Goal: Task Accomplishment & Management: Use online tool/utility

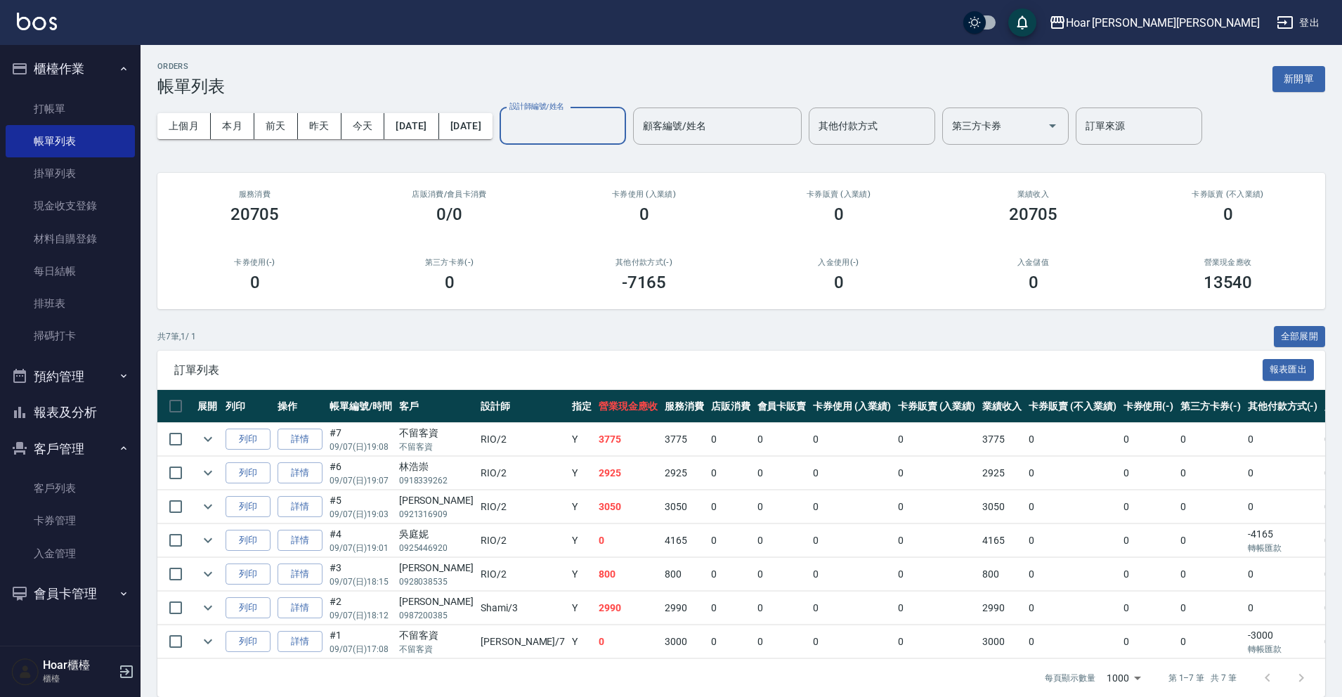
scroll to position [28, 0]
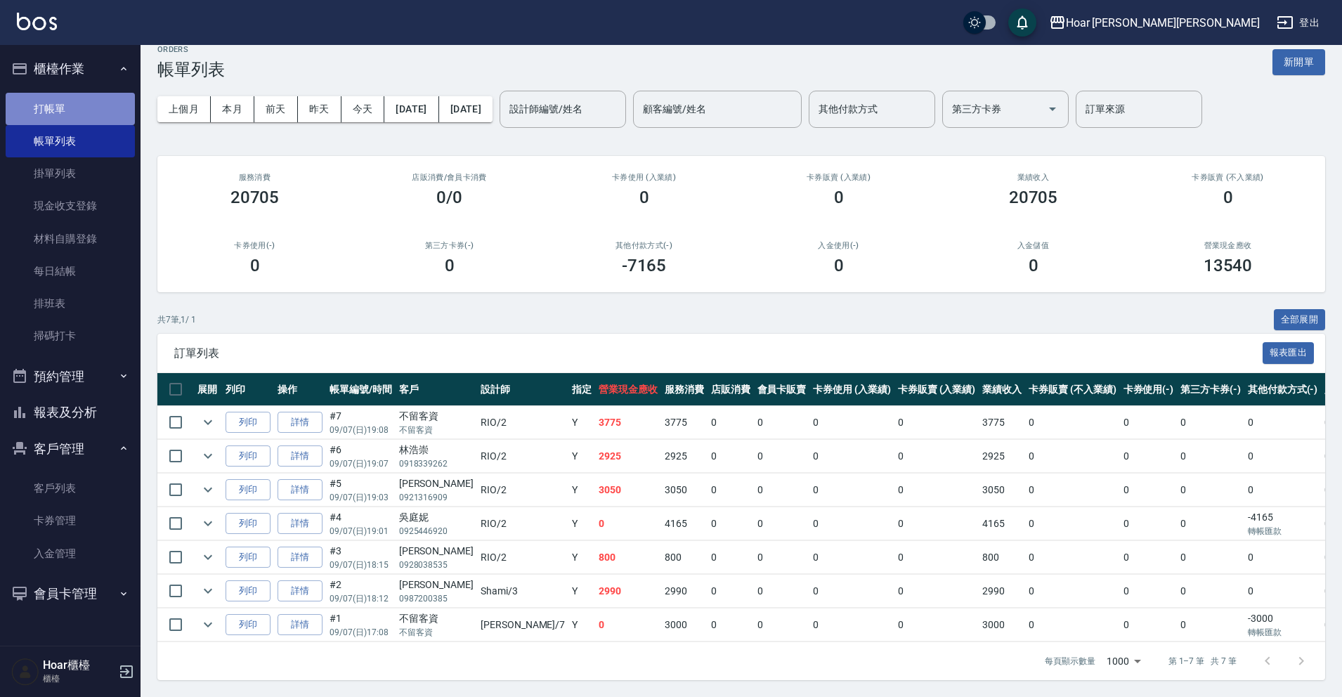
click at [80, 97] on link "打帳單" at bounding box center [70, 109] width 129 height 32
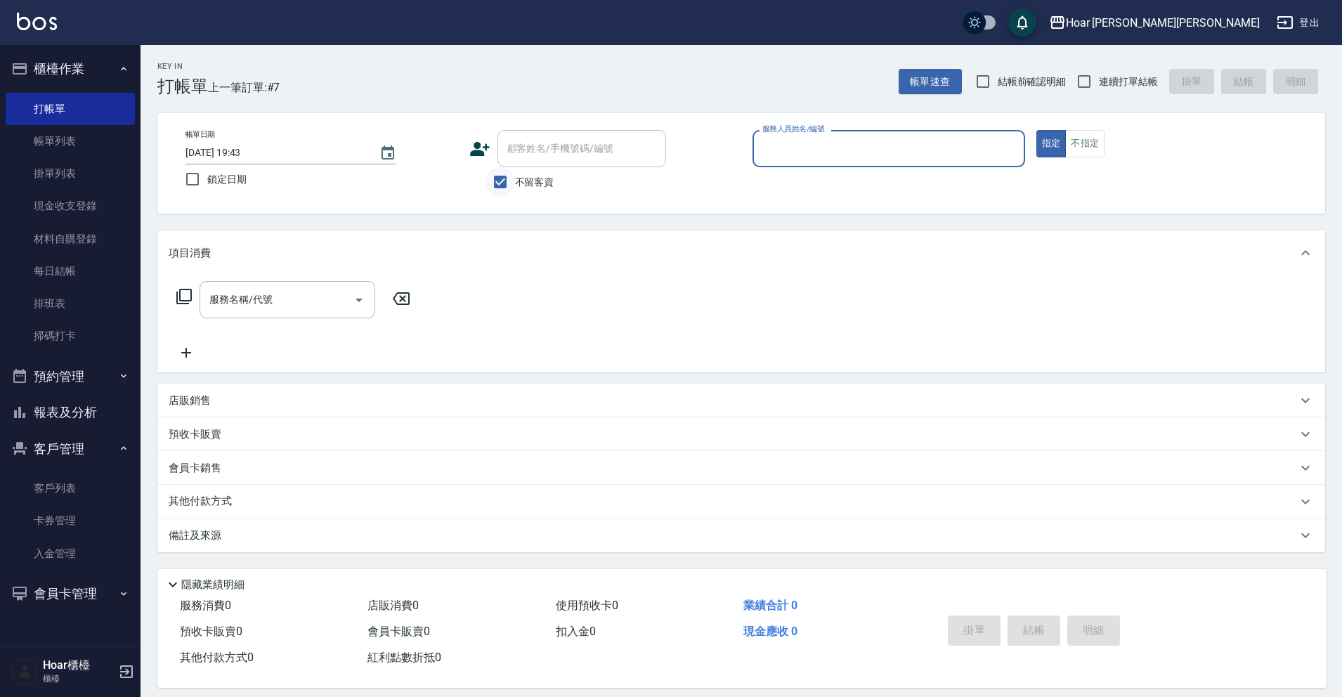
drag, startPoint x: 503, startPoint y: 188, endPoint x: 525, endPoint y: 169, distance: 29.0
click at [504, 187] on input "不留客資" at bounding box center [500, 182] width 30 height 30
checkbox input "false"
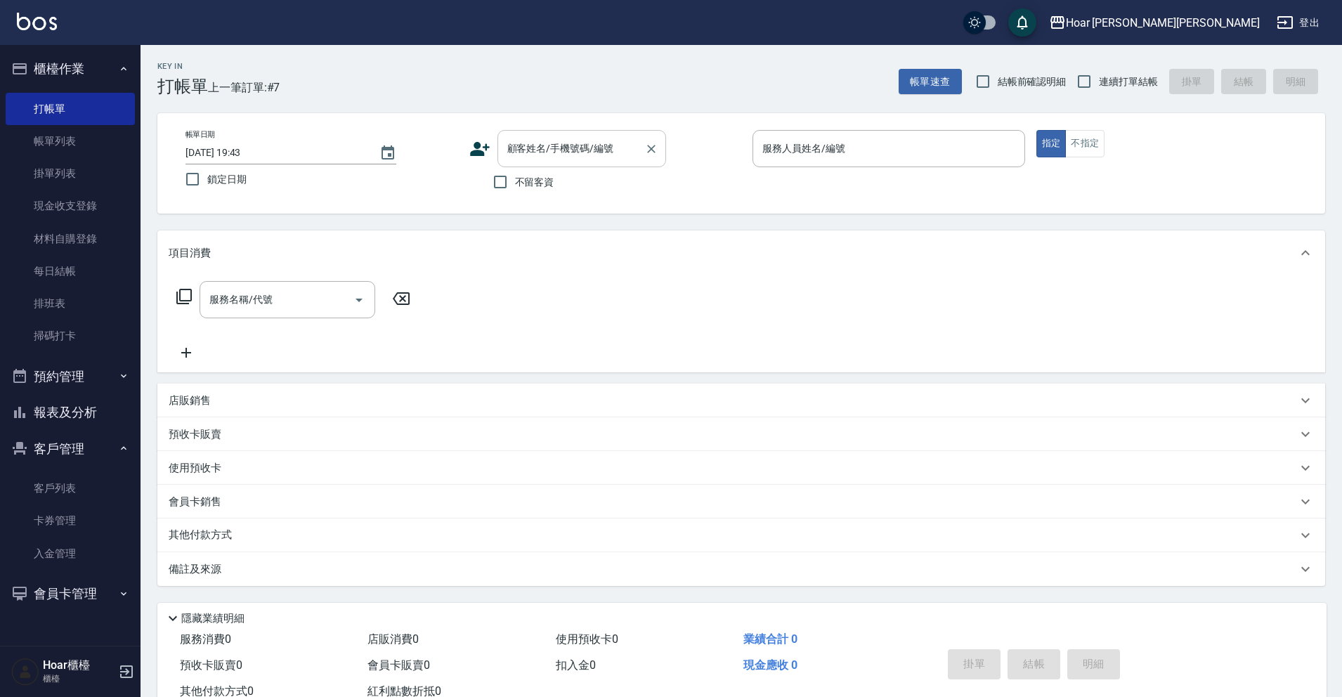
click at [546, 155] on input "顧客姓名/手機號碼/編號" at bounding box center [571, 148] width 135 height 25
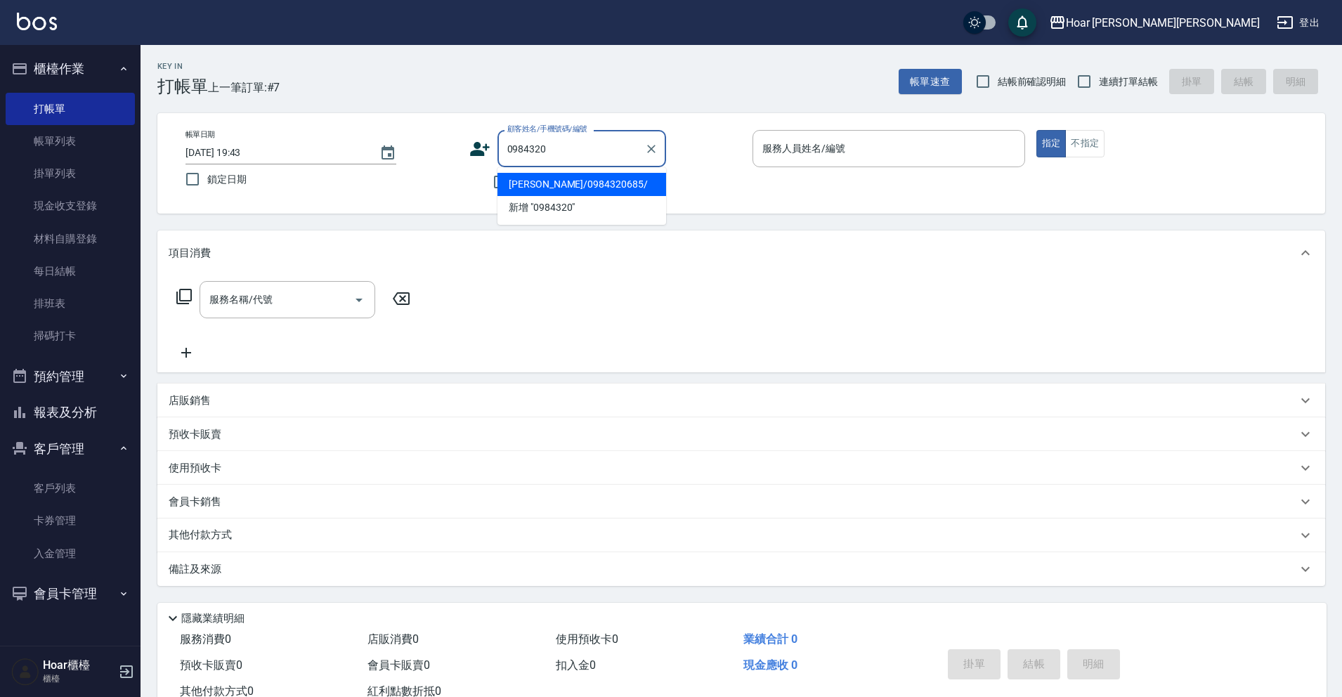
scroll to position [1, 0]
click at [556, 183] on li "曾楷傑/0984320685/" at bounding box center [581, 183] width 169 height 23
type input "曾楷傑/0984320685/"
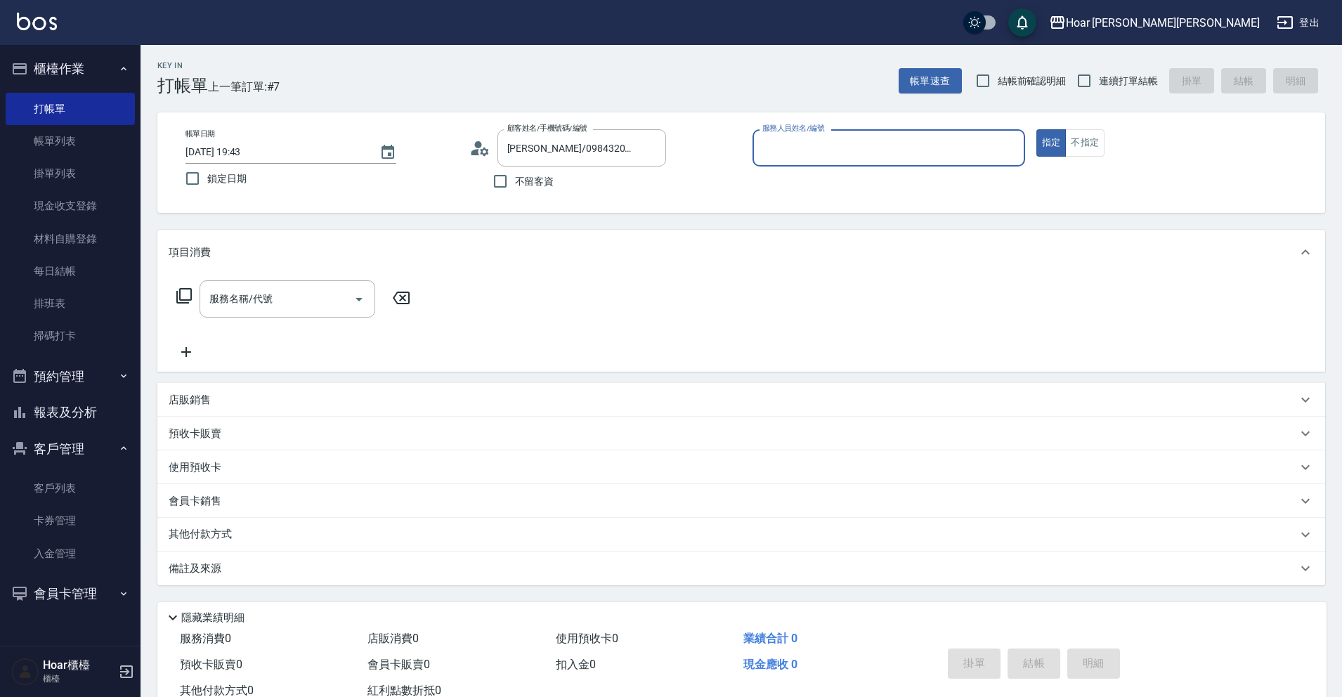
type input "Hugo-1"
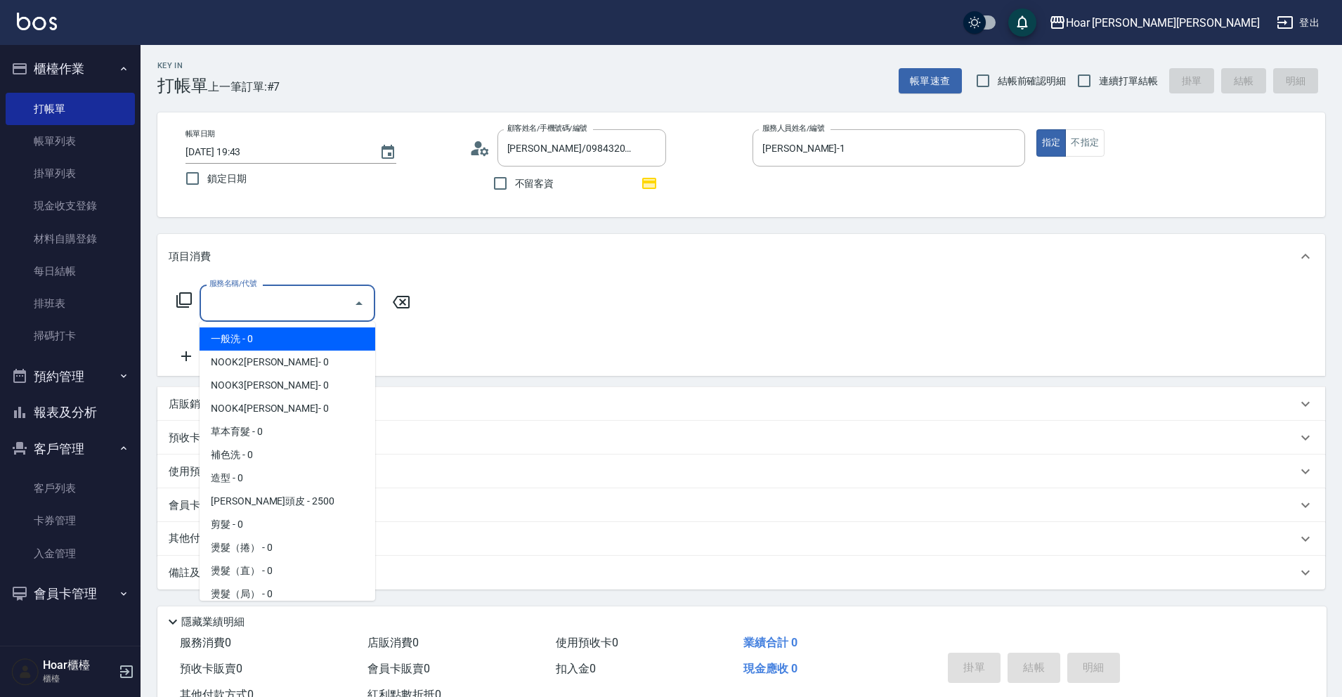
click at [315, 298] on input "服務名稱/代號" at bounding box center [277, 303] width 142 height 25
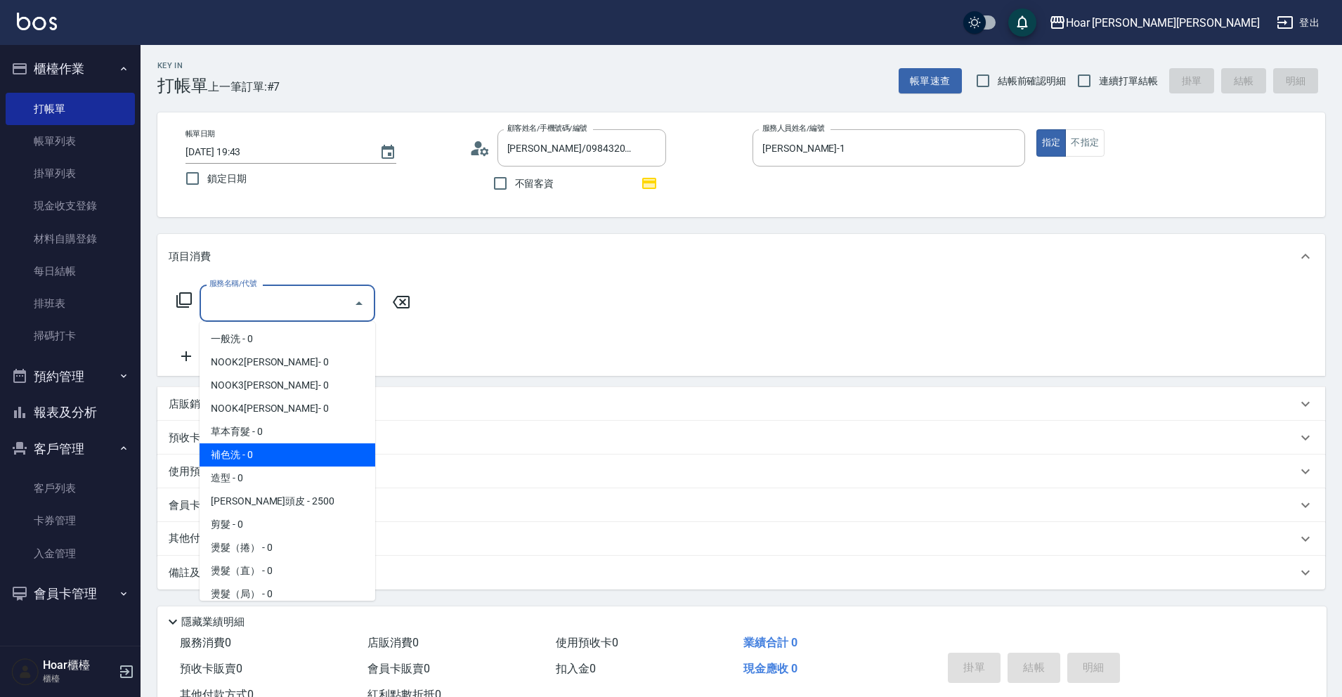
scroll to position [22, 0]
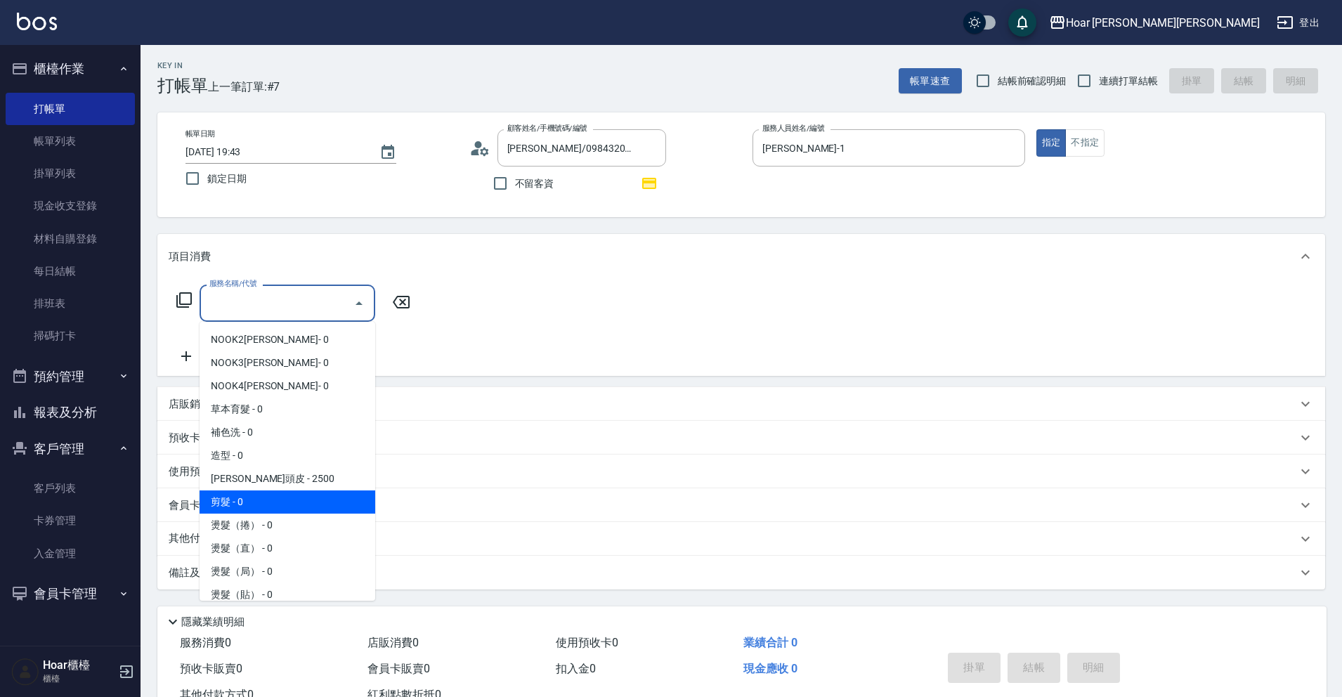
click at [262, 502] on span "剪髮 - 0" at bounding box center [287, 501] width 176 height 23
type input "剪髮(201)"
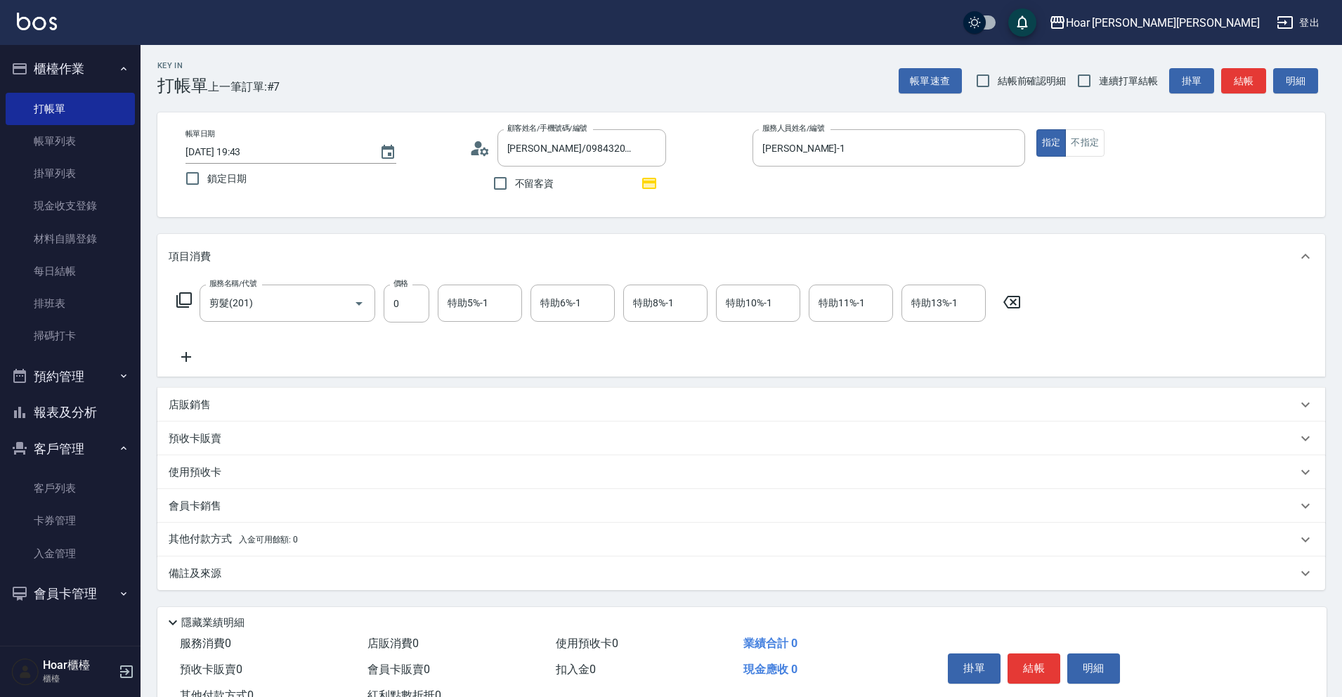
click at [187, 365] on icon at bounding box center [186, 356] width 35 height 17
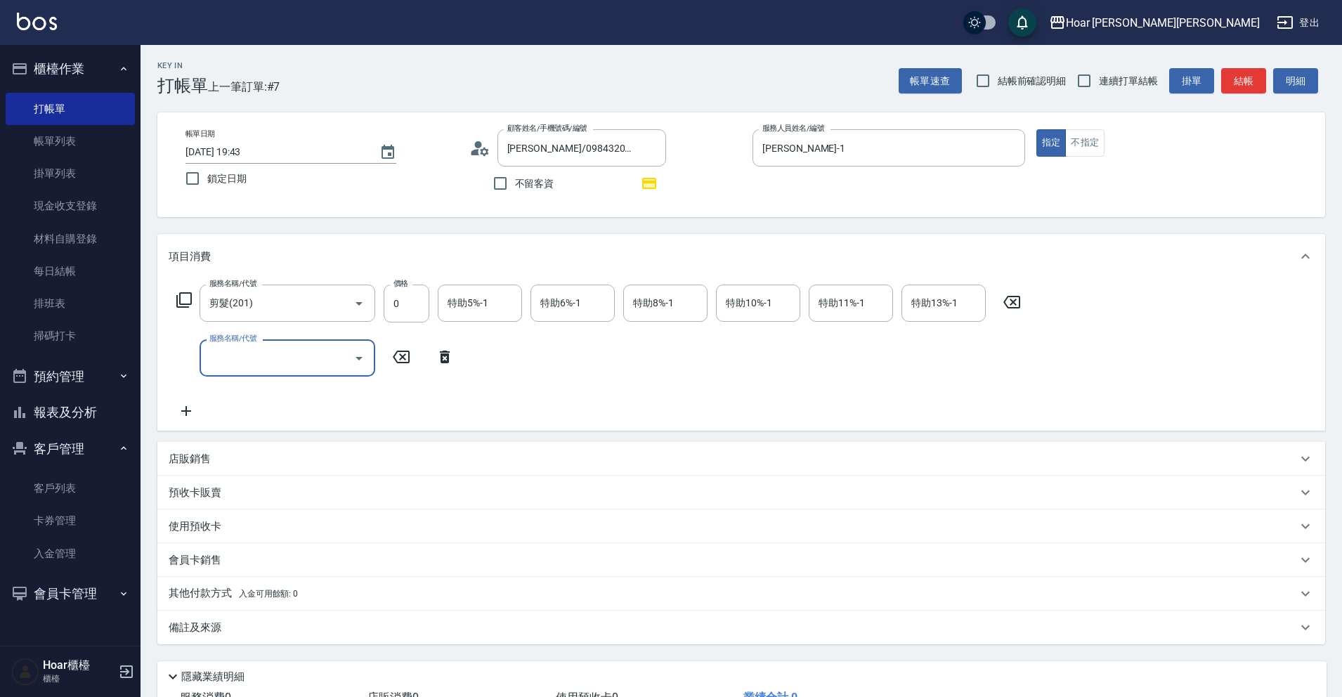
click at [275, 377] on div "服務名稱/代號 剪髮(201) 服務名稱/代號 價格 0 價格 特助5%-1 特助5%-1 特助6%-1 特助6%-1 特助8%-1 特助8%-1 特助10%…" at bounding box center [599, 351] width 860 height 135
click at [271, 360] on input "服務名稱/代號" at bounding box center [277, 358] width 142 height 25
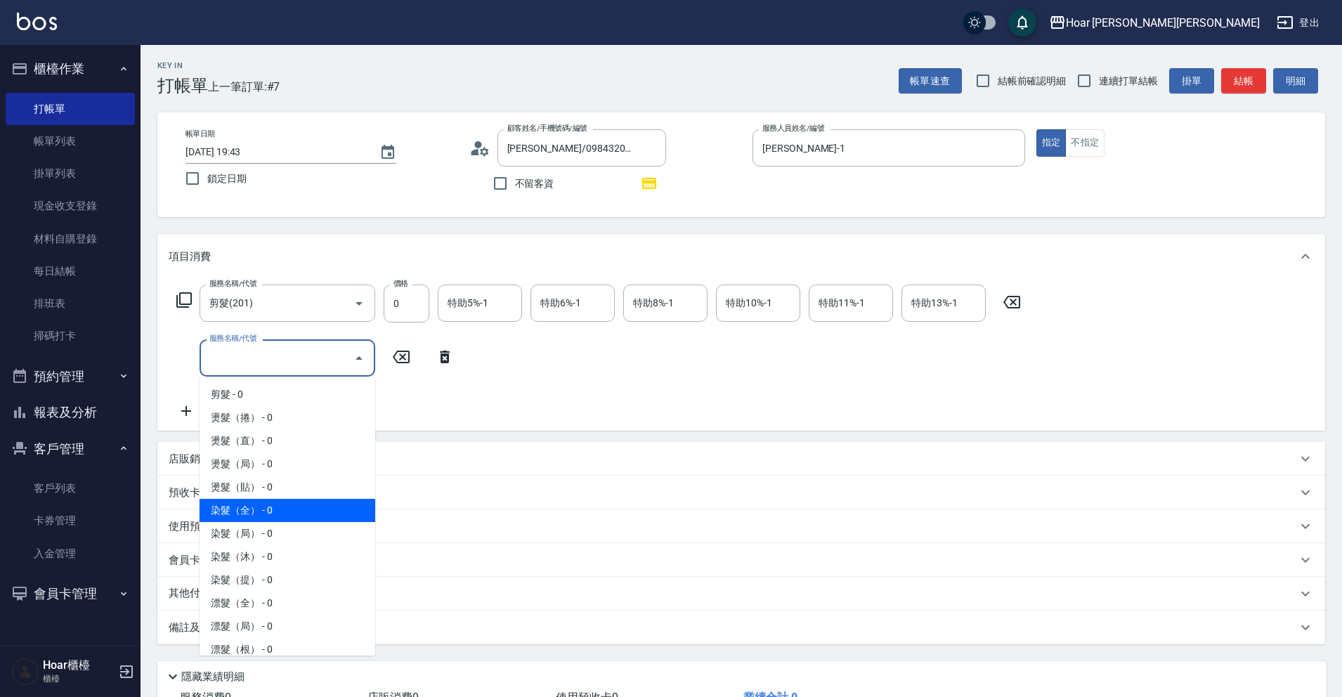
scroll to position [183, 0]
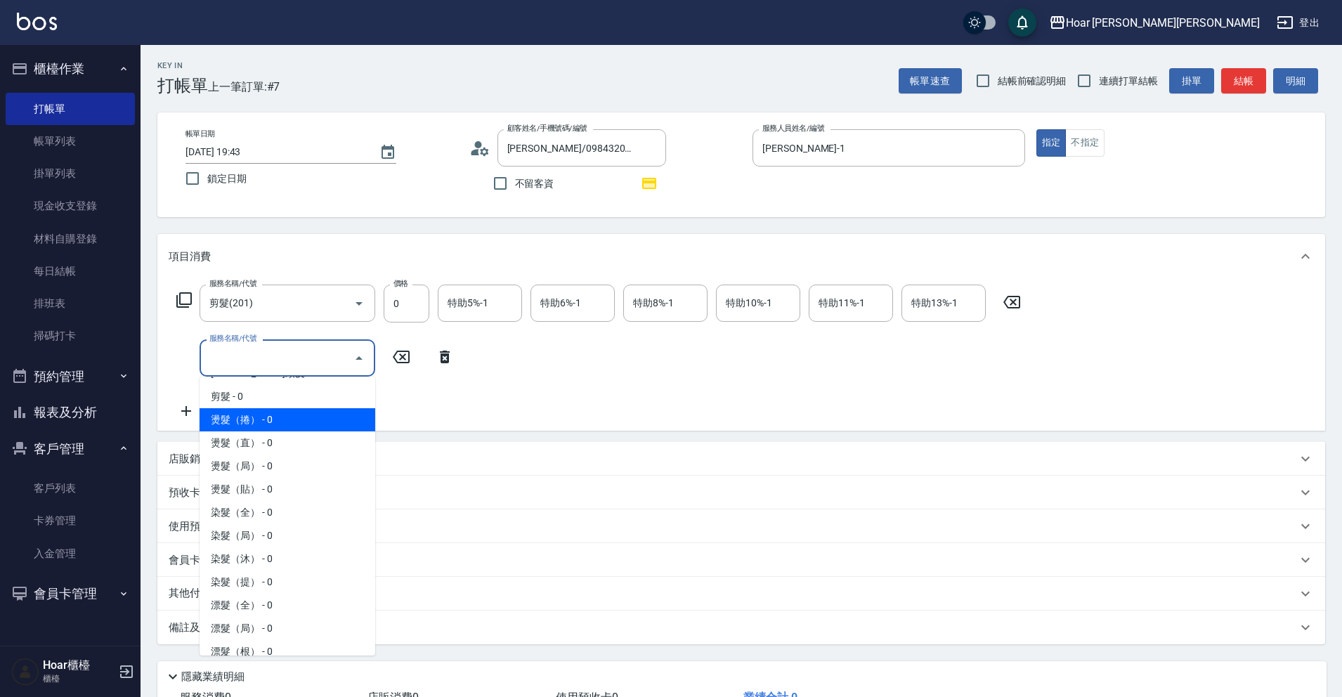
click at [284, 426] on span "燙髮（捲） - 0" at bounding box center [287, 419] width 176 height 23
type input "燙髮（捲）(301)"
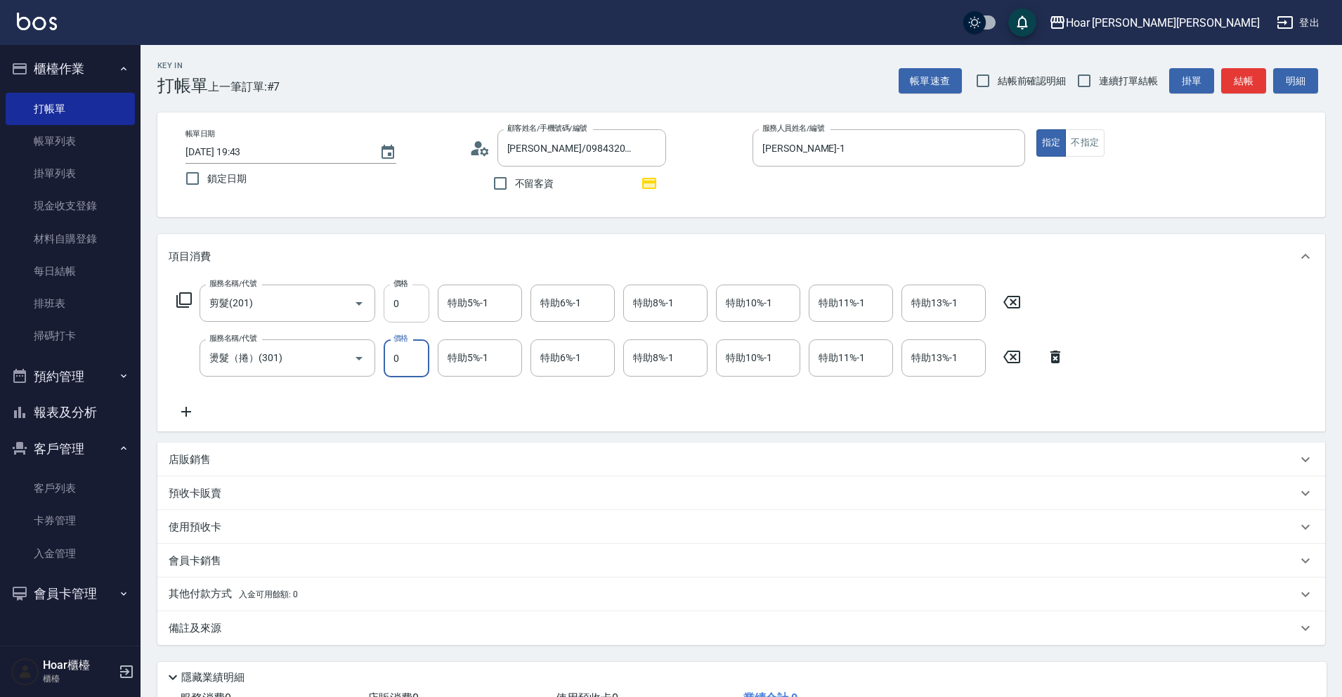
click at [414, 313] on input "0" at bounding box center [407, 303] width 46 height 38
type input "900"
click at [403, 354] on input "0" at bounding box center [407, 358] width 46 height 38
type input "2125"
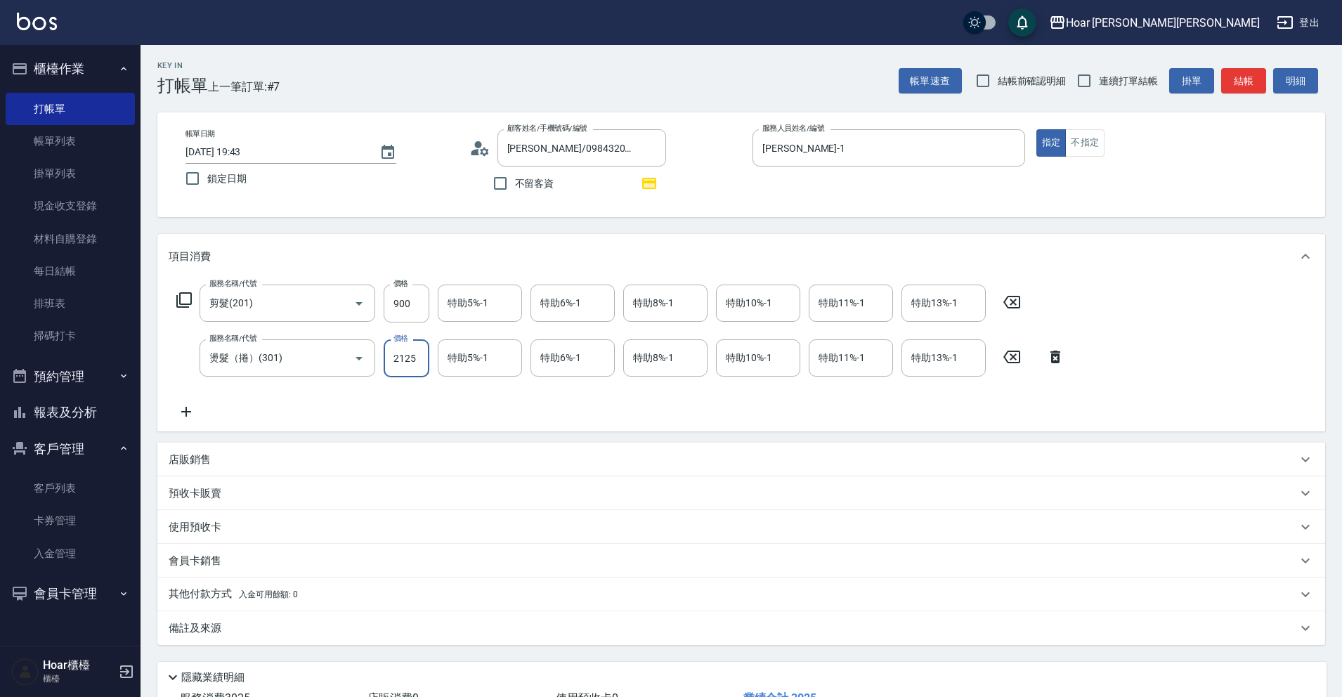
click at [406, 398] on div "服務名稱/代號 剪髮(201) 服務名稱/代號 價格 900 價格 特助5%-1 特助5%-1 特助6%-1 特助6%-1 特助8%-1 特助8%-1 特助1…" at bounding box center [621, 352] width 904 height 136
click at [481, 362] on input "特助5%-1" at bounding box center [480, 358] width 72 height 25
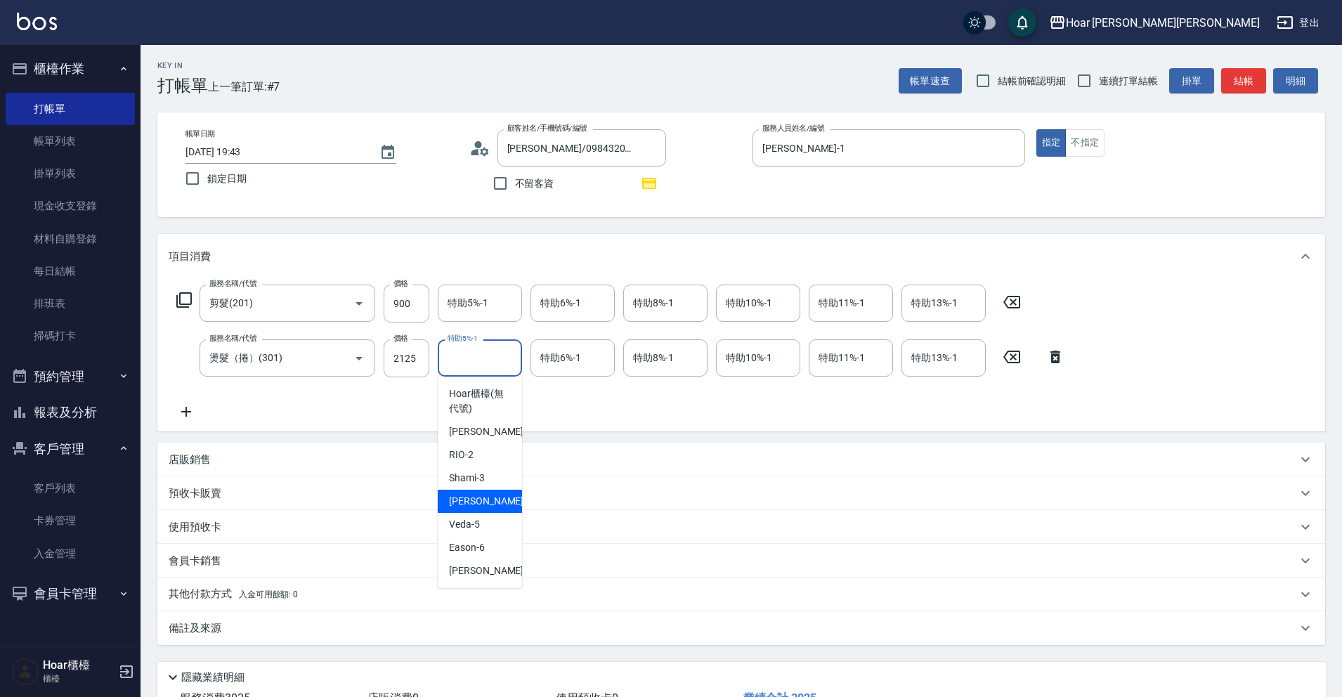
drag, startPoint x: 502, startPoint y: 499, endPoint x: 499, endPoint y: 490, distance: 9.4
click at [502, 499] on div "Emma -4" at bounding box center [480, 501] width 84 height 23
type input "Emma-4"
click at [506, 403] on div "服務名稱/代號 剪髮(201) 服務名稱/代號 價格 900 價格 特助5%-1 特助5%-1 特助6%-1 特助6%-1 特助8%-1 特助8%-1 特助1…" at bounding box center [621, 352] width 904 height 136
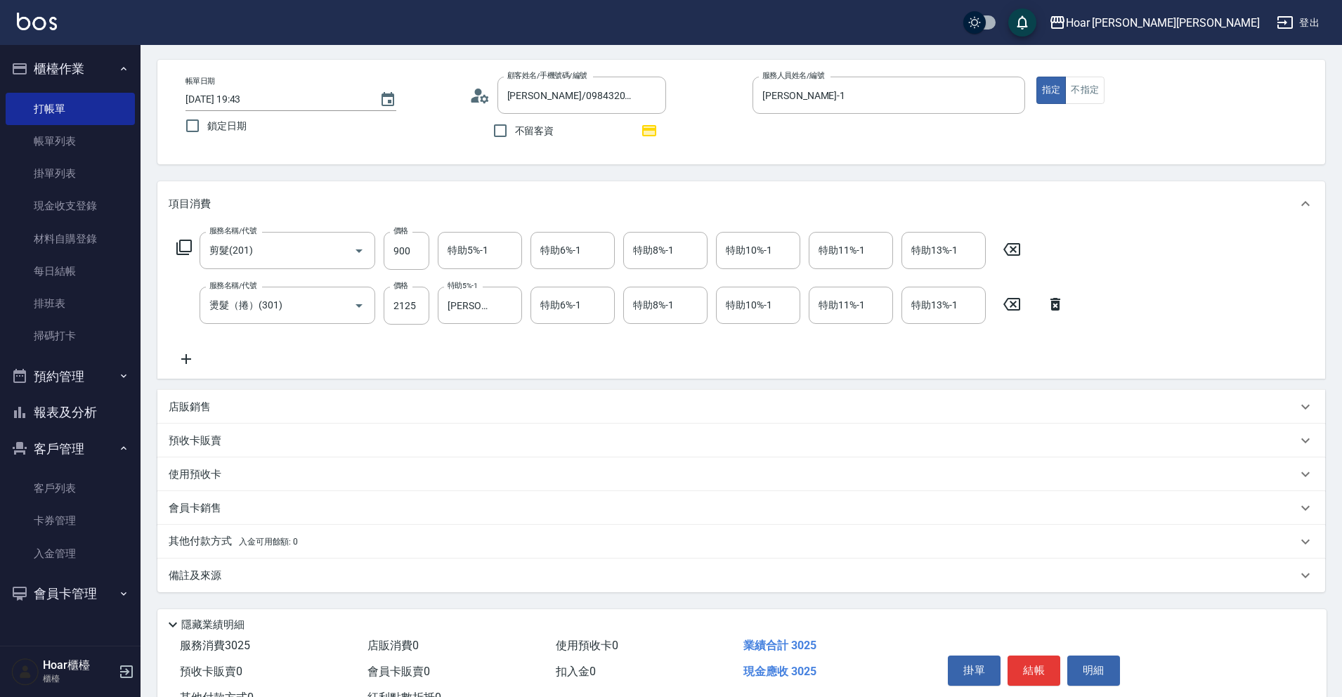
scroll to position [107, 0]
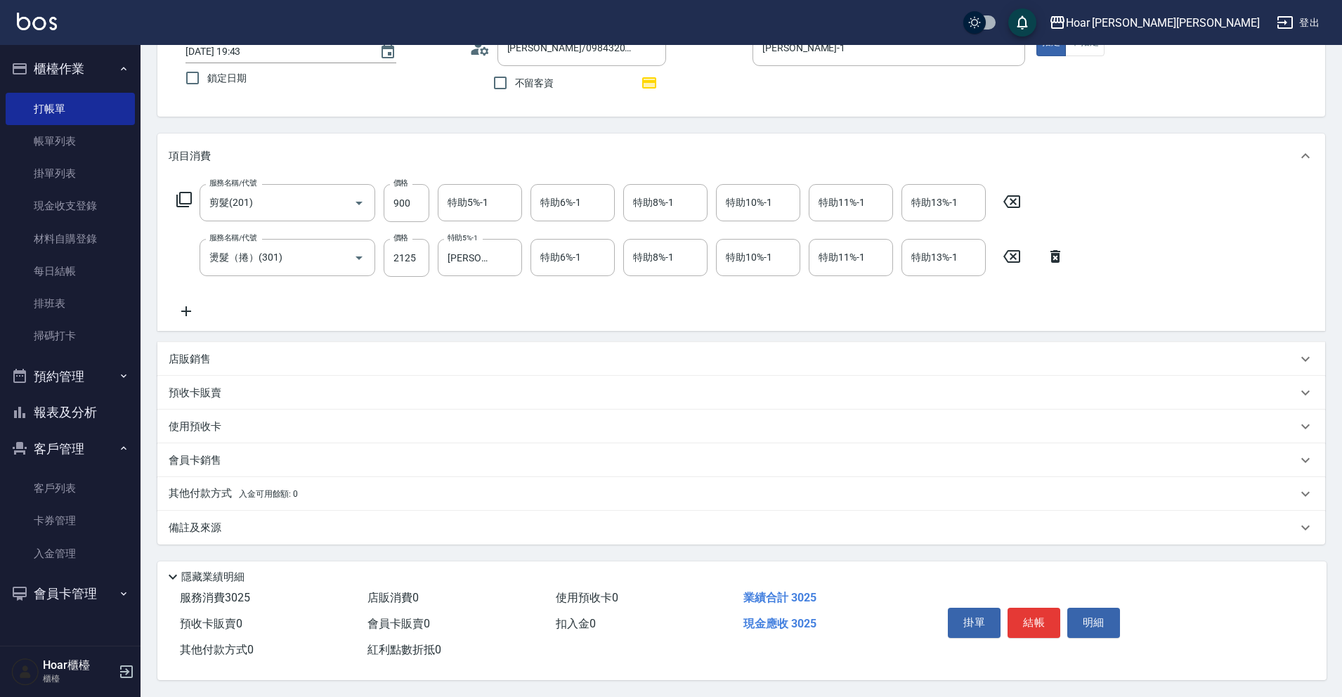
drag, startPoint x: 206, startPoint y: 490, endPoint x: 219, endPoint y: 499, distance: 16.2
click at [204, 490] on p "其他付款方式 入金可用餘額: 0" at bounding box center [233, 493] width 129 height 15
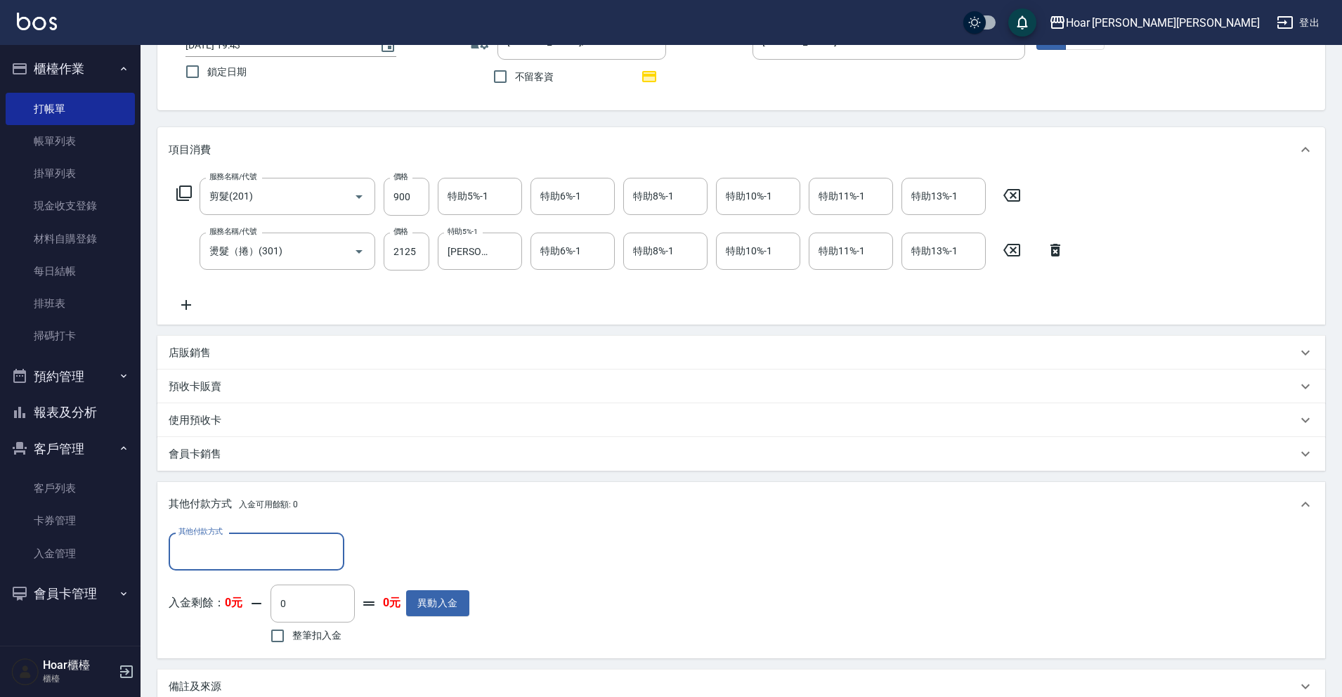
scroll to position [0, 0]
click at [236, 546] on input "其他付款方式" at bounding box center [256, 551] width 163 height 25
drag, startPoint x: 230, startPoint y: 605, endPoint x: 277, endPoint y: 583, distance: 51.9
click at [230, 603] on span "轉帳匯款" at bounding box center [257, 610] width 176 height 23
type input "轉帳匯款"
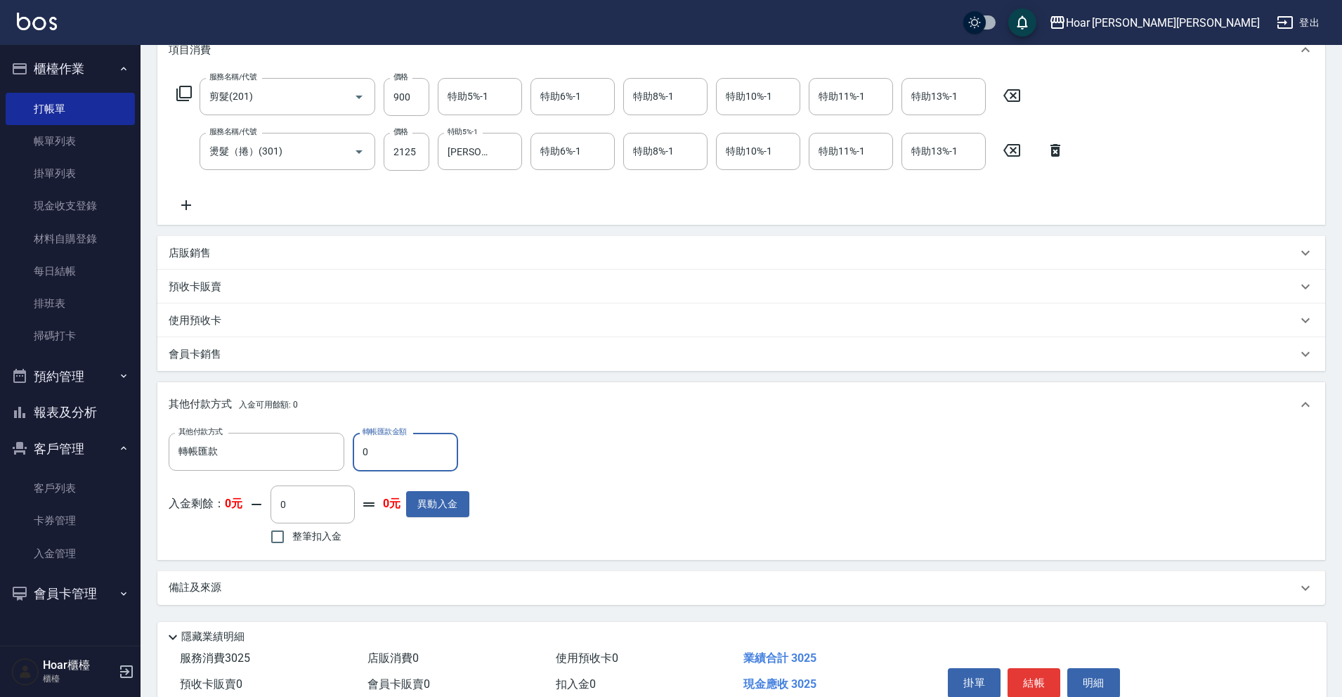
scroll to position [274, 0]
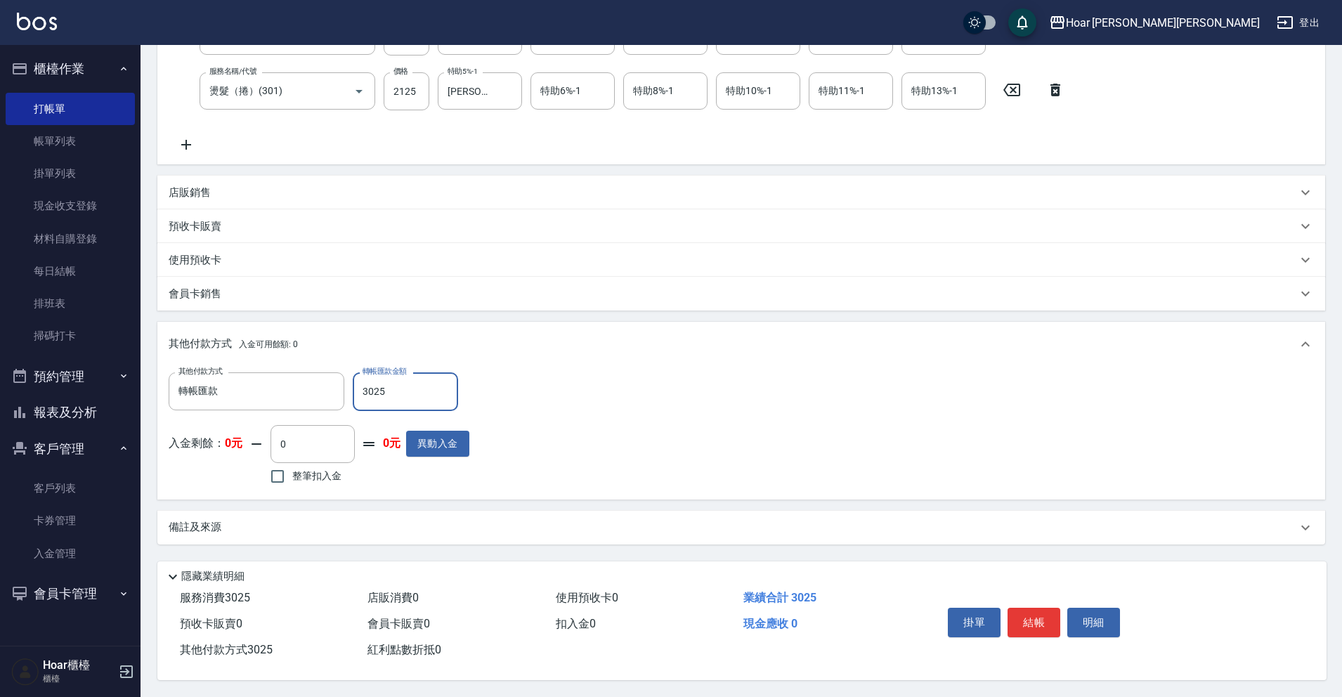
type input "3025"
click at [718, 340] on div "其他付款方式 入金可用餘額: 0" at bounding box center [733, 343] width 1128 height 15
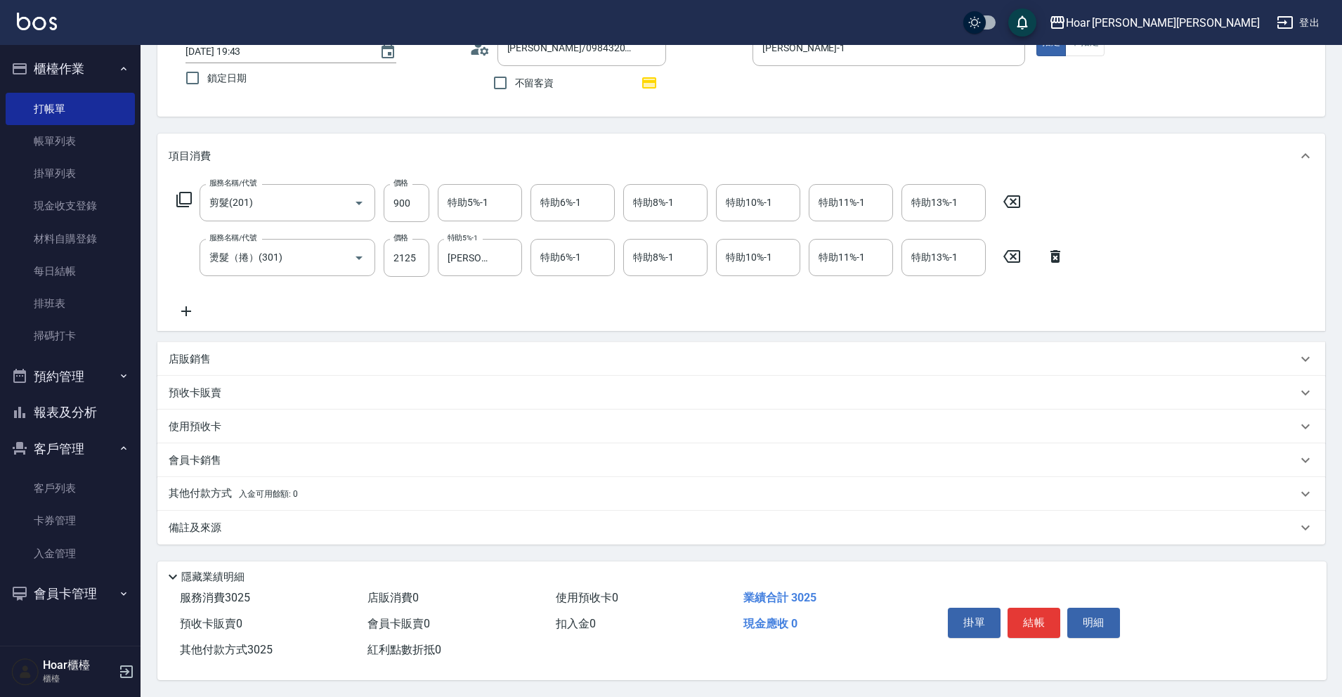
scroll to position [107, 0]
drag, startPoint x: 1036, startPoint y: 621, endPoint x: 1007, endPoint y: 622, distance: 28.8
click at [1037, 621] on button "結帳" at bounding box center [1033, 623] width 53 height 30
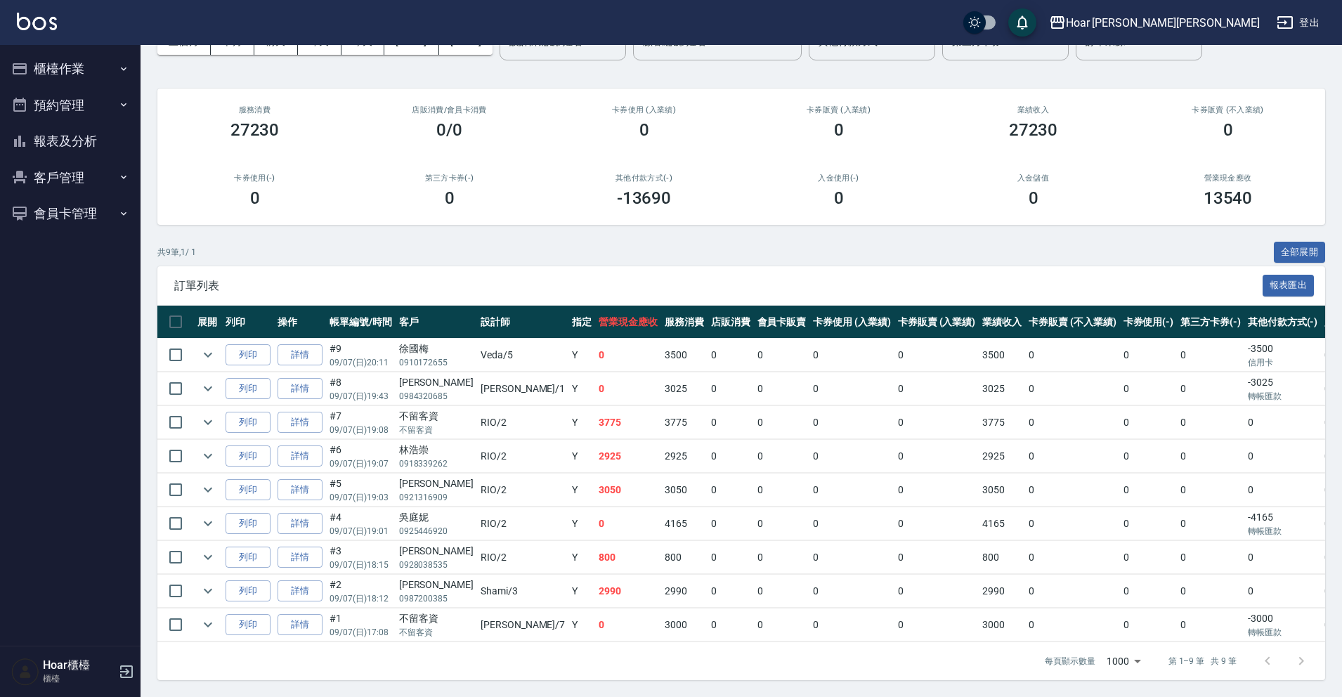
scroll to position [95, 0]
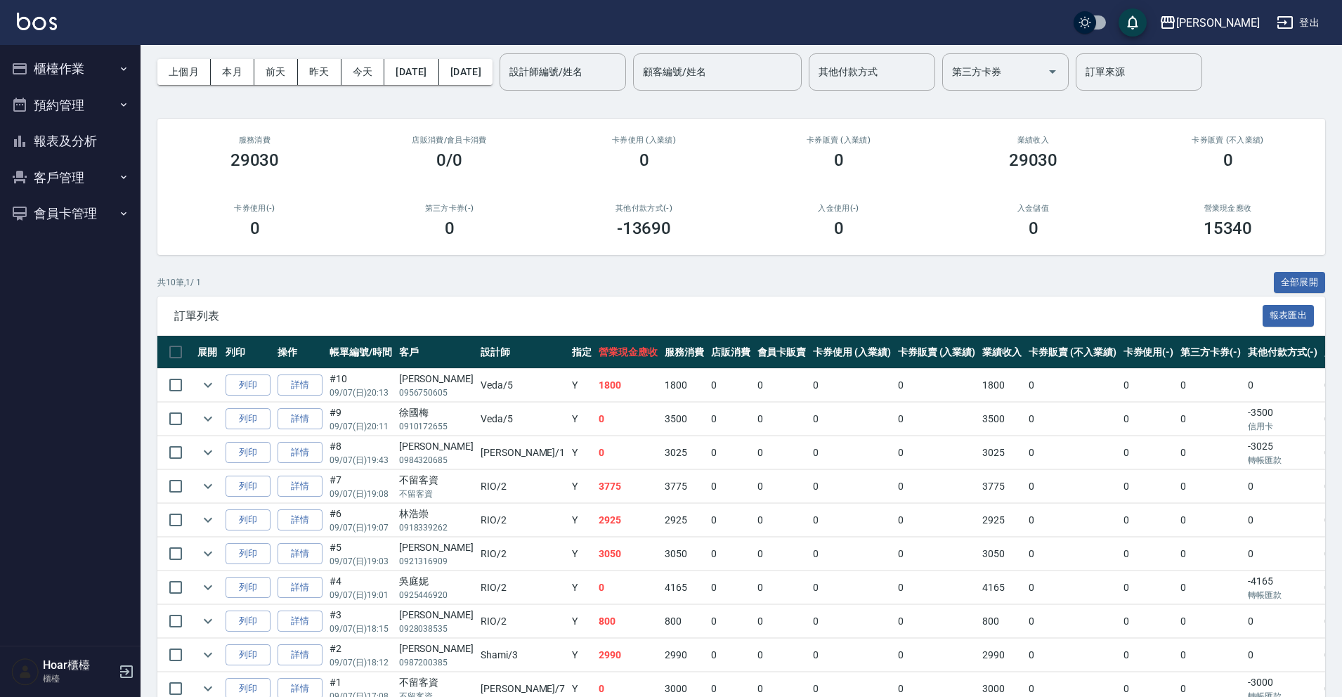
scroll to position [129, 0]
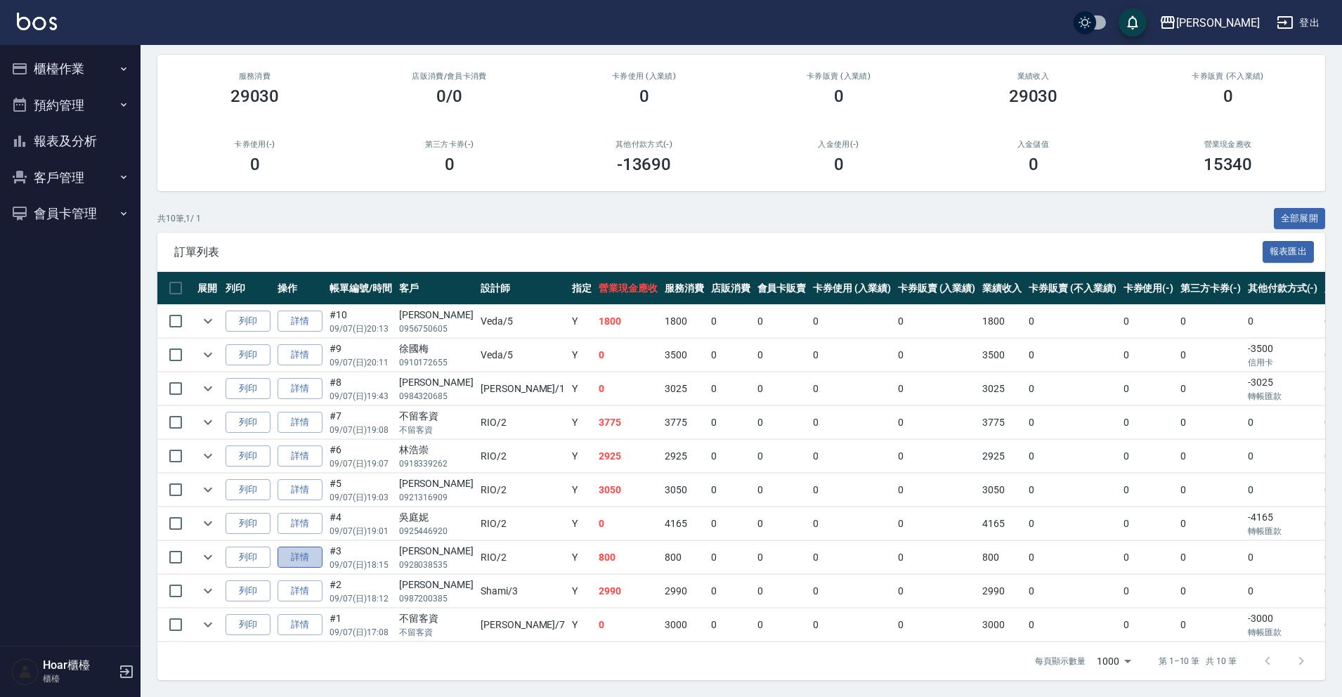
click at [296, 552] on link "詳情" at bounding box center [299, 557] width 45 height 22
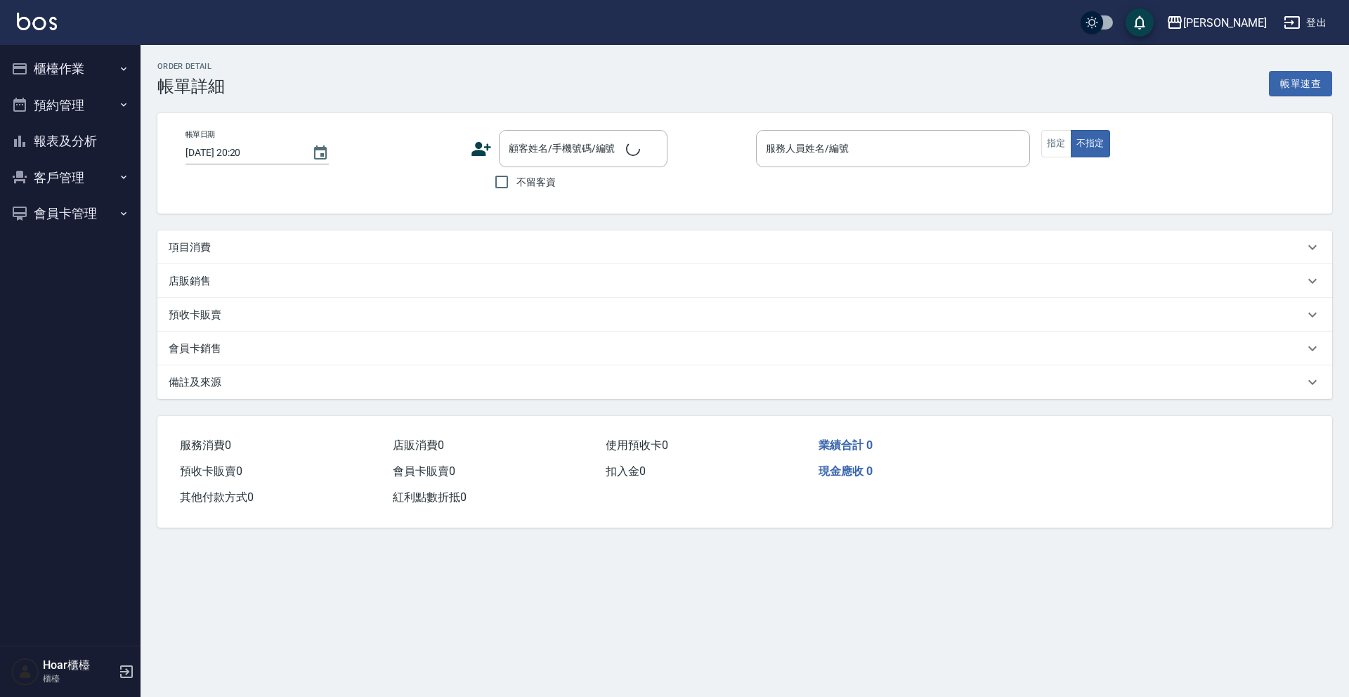
type input "2025/09/07 18:15"
type input "RIO-2"
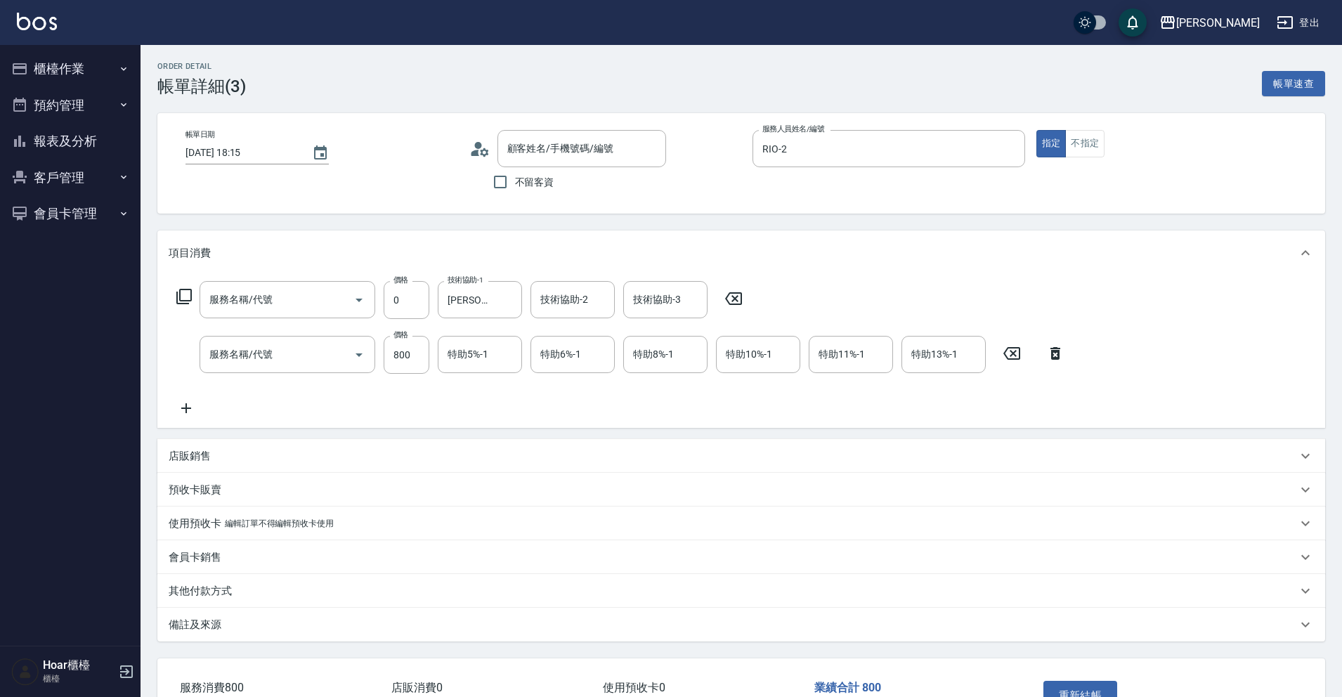
type input "1點(P1)"
type input "剪髮(201)"
type input "Yves/0928038535/"
click at [222, 595] on p "其他付款方式" at bounding box center [200, 591] width 63 height 15
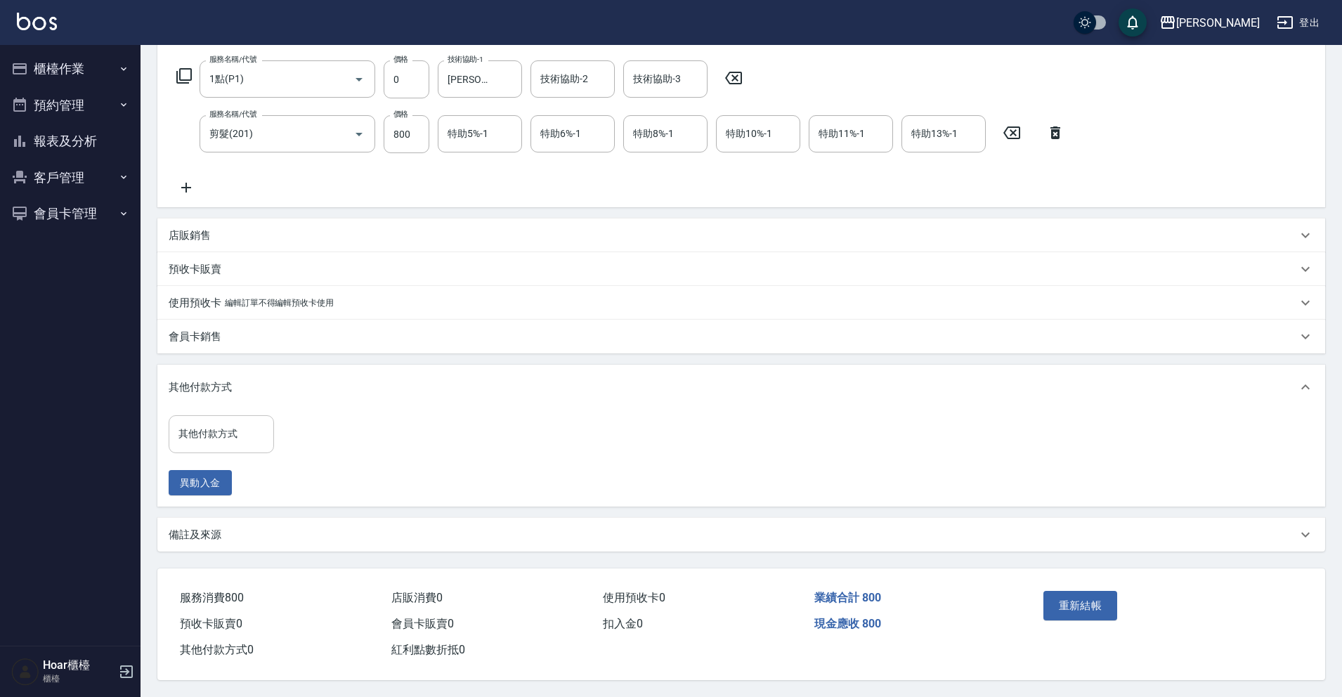
click at [236, 421] on input "其他付款方式" at bounding box center [221, 433] width 93 height 25
click at [234, 483] on span "轉帳匯款" at bounding box center [221, 493] width 105 height 23
type input "轉帳匯款"
click at [310, 435] on input "0" at bounding box center [334, 433] width 105 height 38
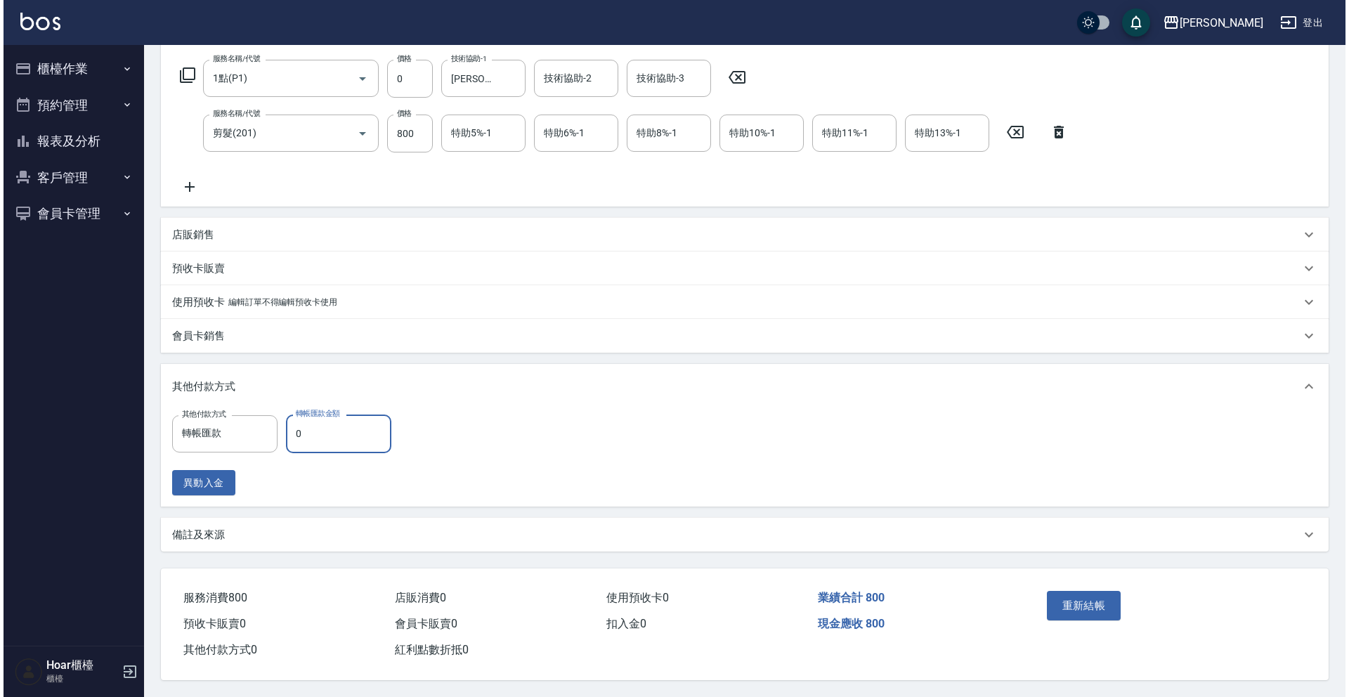
scroll to position [226, 0]
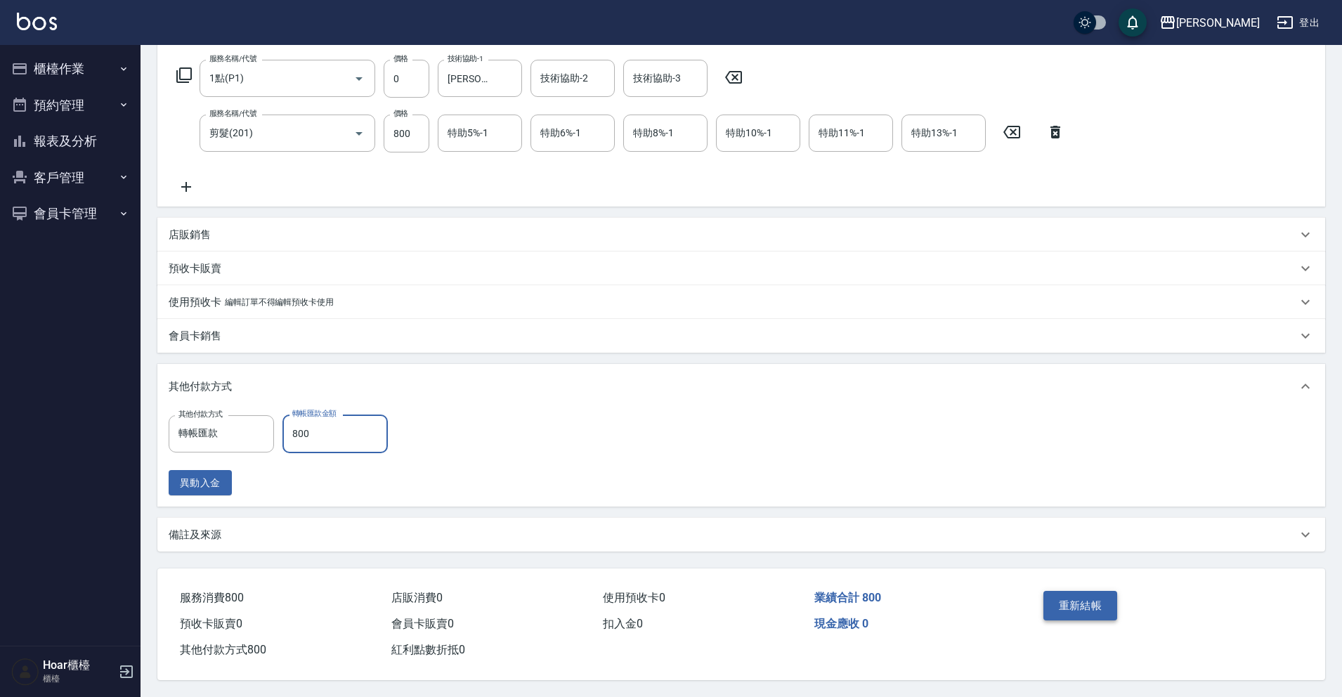
type input "800"
drag, startPoint x: 1085, startPoint y: 601, endPoint x: 1083, endPoint y: 594, distance: 7.3
click at [1083, 594] on button "重新結帳" at bounding box center [1080, 606] width 74 height 30
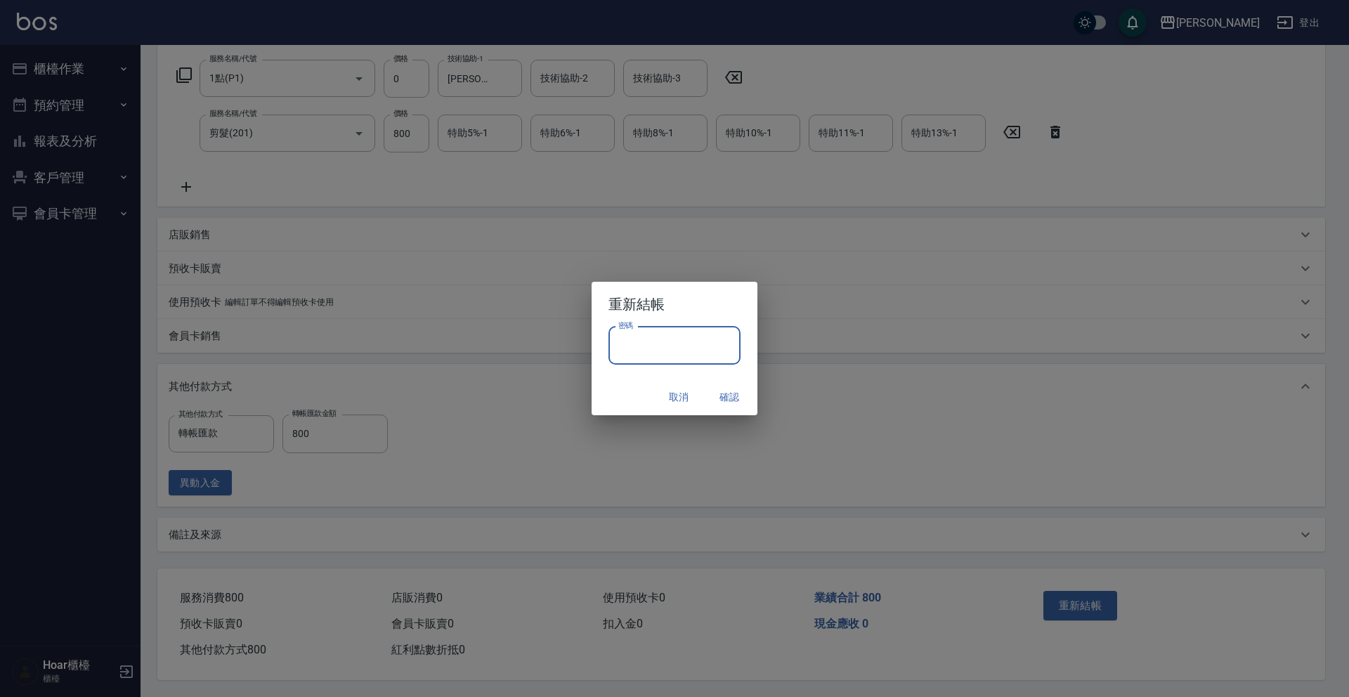
click at [663, 337] on input "密碼" at bounding box center [674, 346] width 132 height 38
type input "****"
click at [730, 401] on button "確認" at bounding box center [729, 397] width 45 height 26
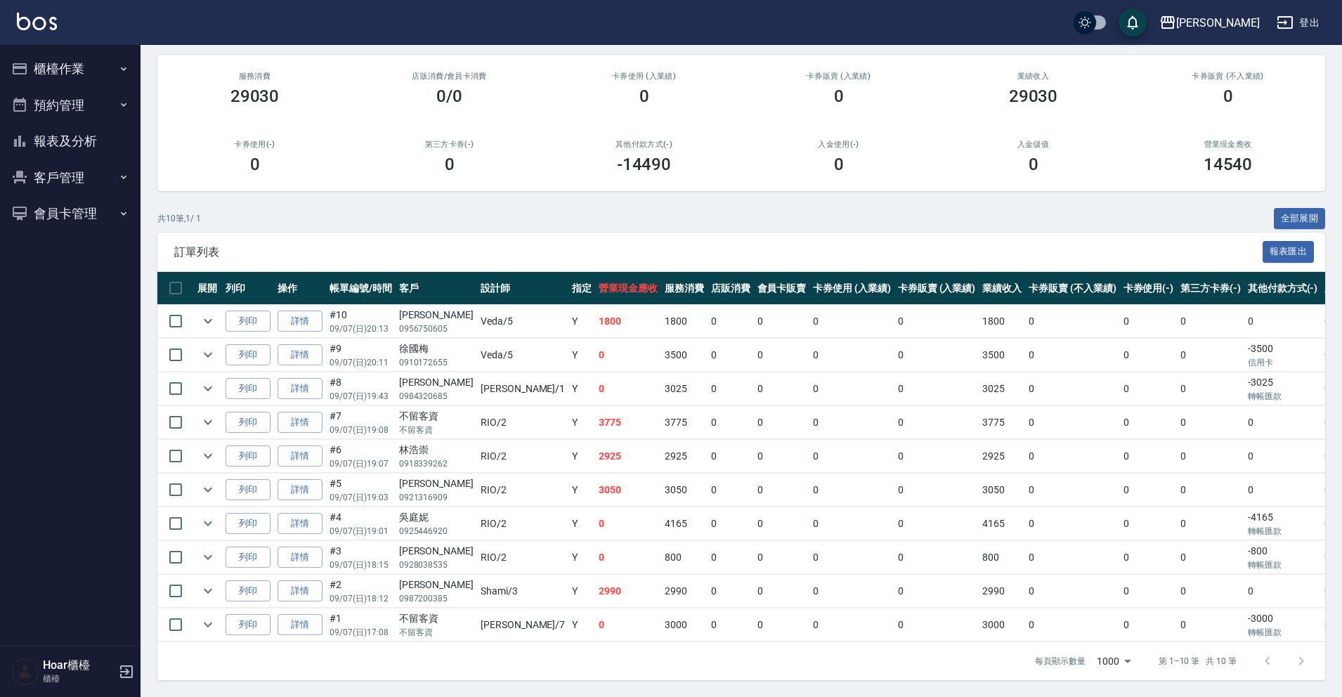
scroll to position [129, 0]
click at [306, 448] on link "詳情" at bounding box center [299, 456] width 45 height 22
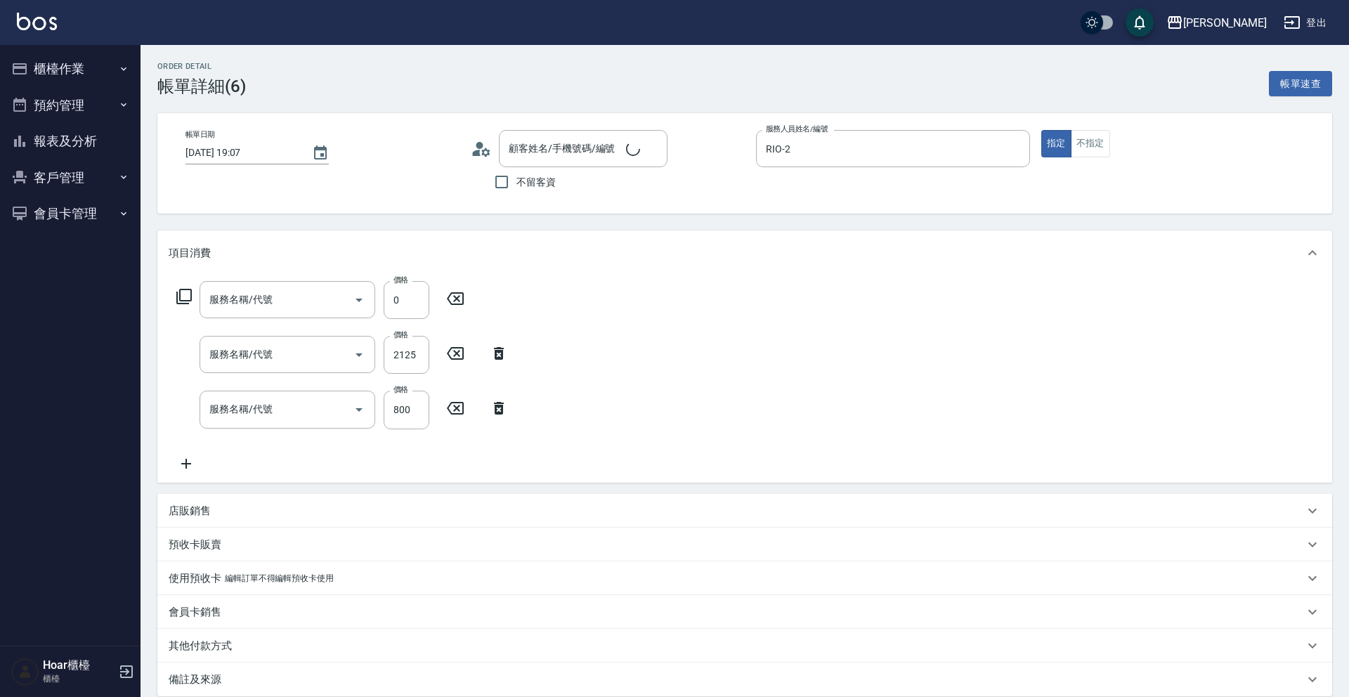
type input "2025/09/07 19:07"
type input "RIO-2"
type input "林浩崇/0918339262/"
type input "2點(P2)"
type input "燙髮（捲）(301)"
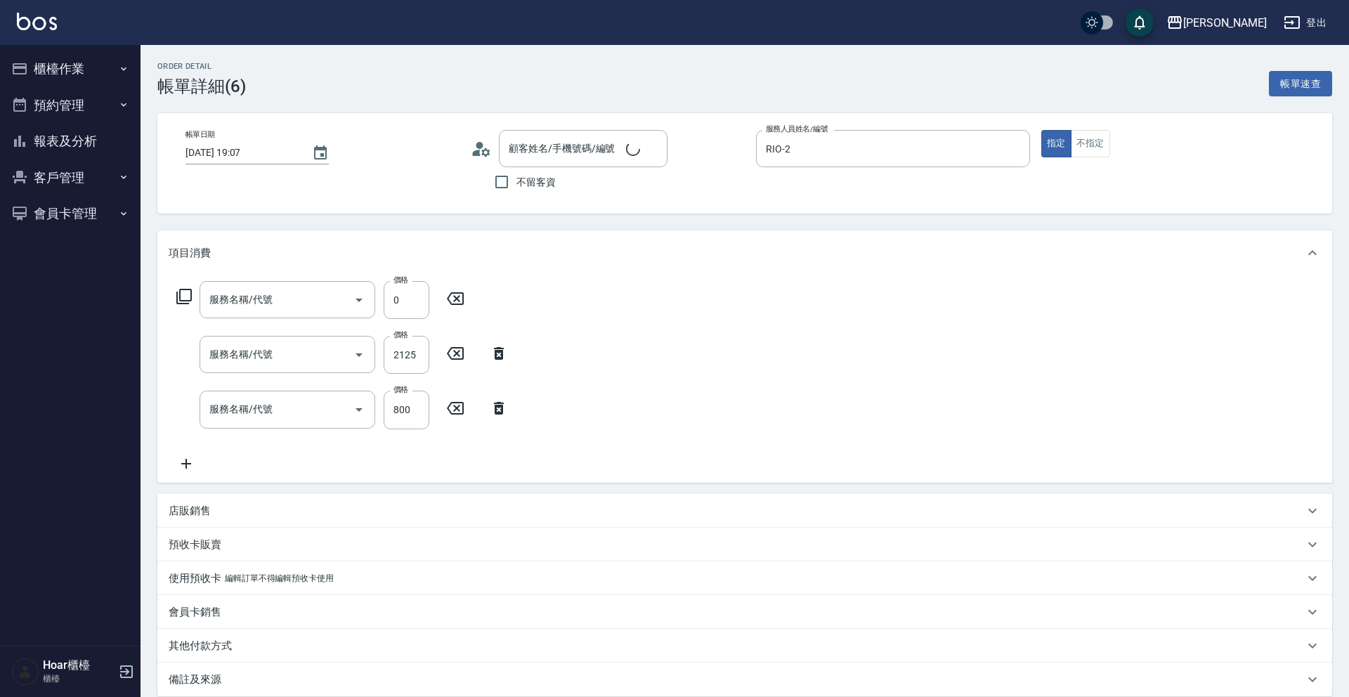
type input "剪髮(201)"
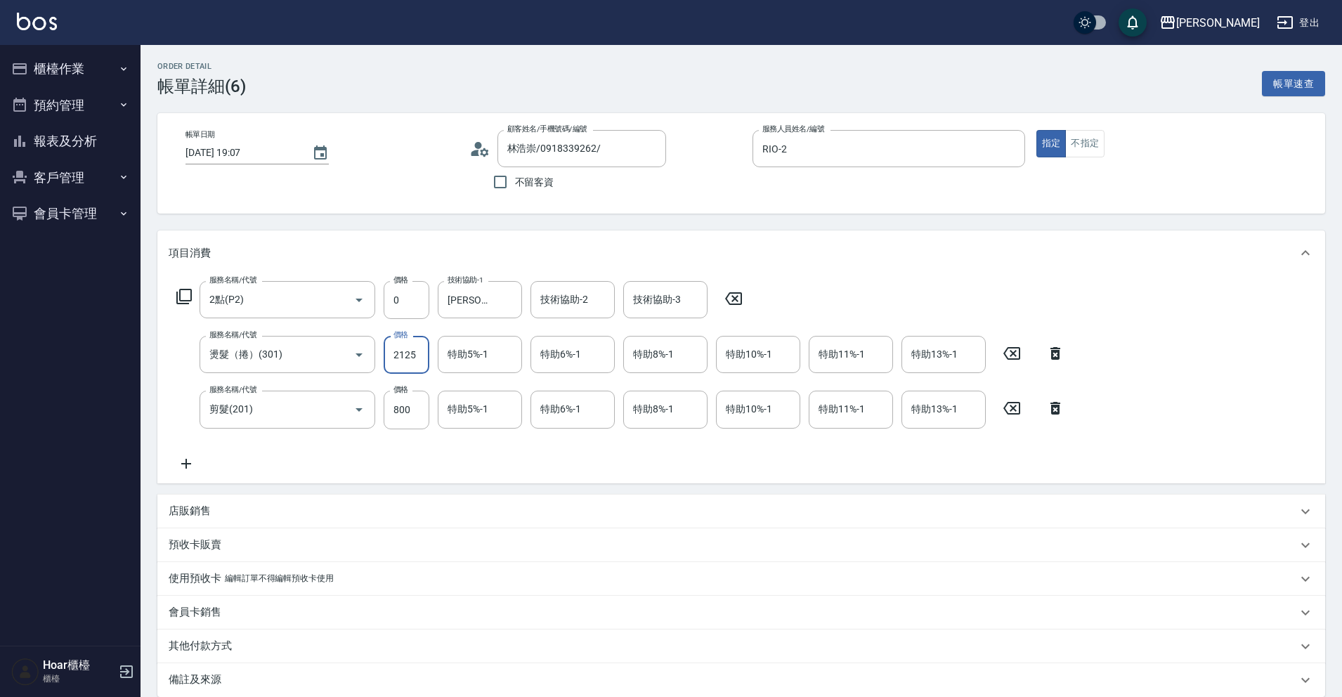
click at [421, 358] on input "2125" at bounding box center [407, 355] width 46 height 38
click at [419, 358] on input "2125" at bounding box center [407, 355] width 46 height 38
click at [65, 111] on button "預約管理" at bounding box center [70, 105] width 129 height 37
click at [65, 79] on button "櫃檯作業" at bounding box center [70, 69] width 129 height 37
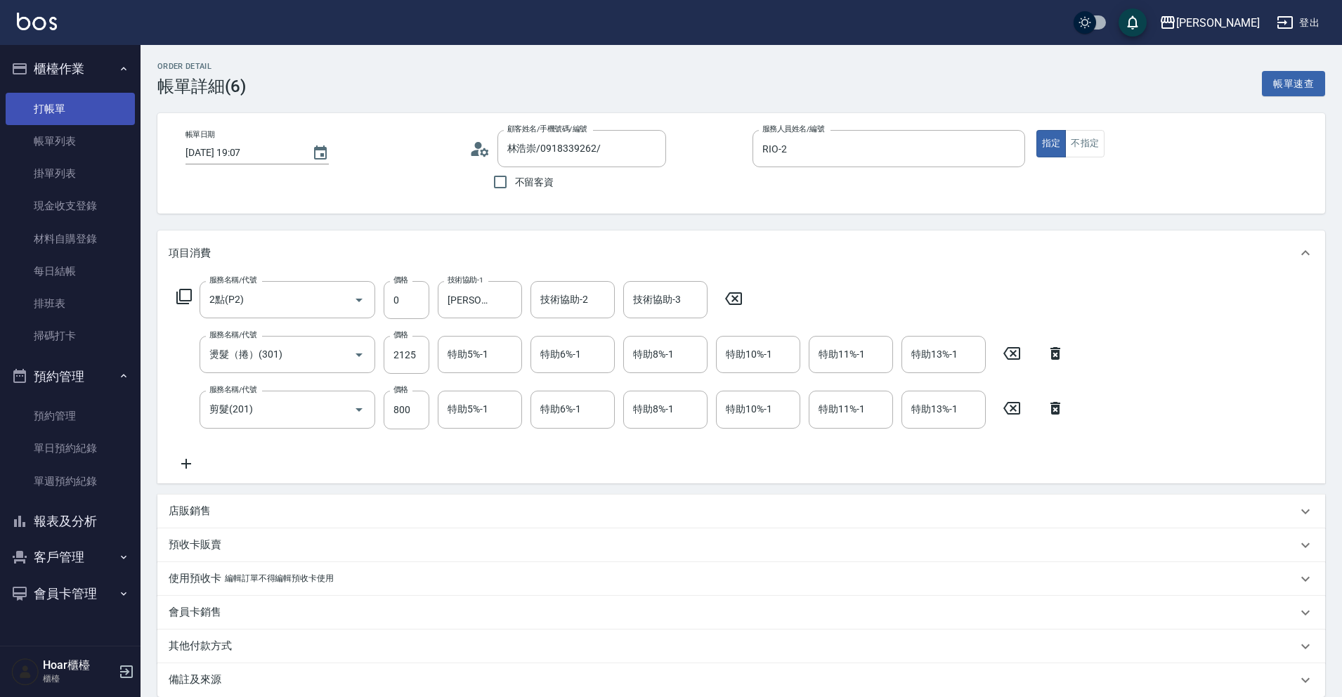
click at [63, 117] on link "打帳單" at bounding box center [70, 109] width 129 height 32
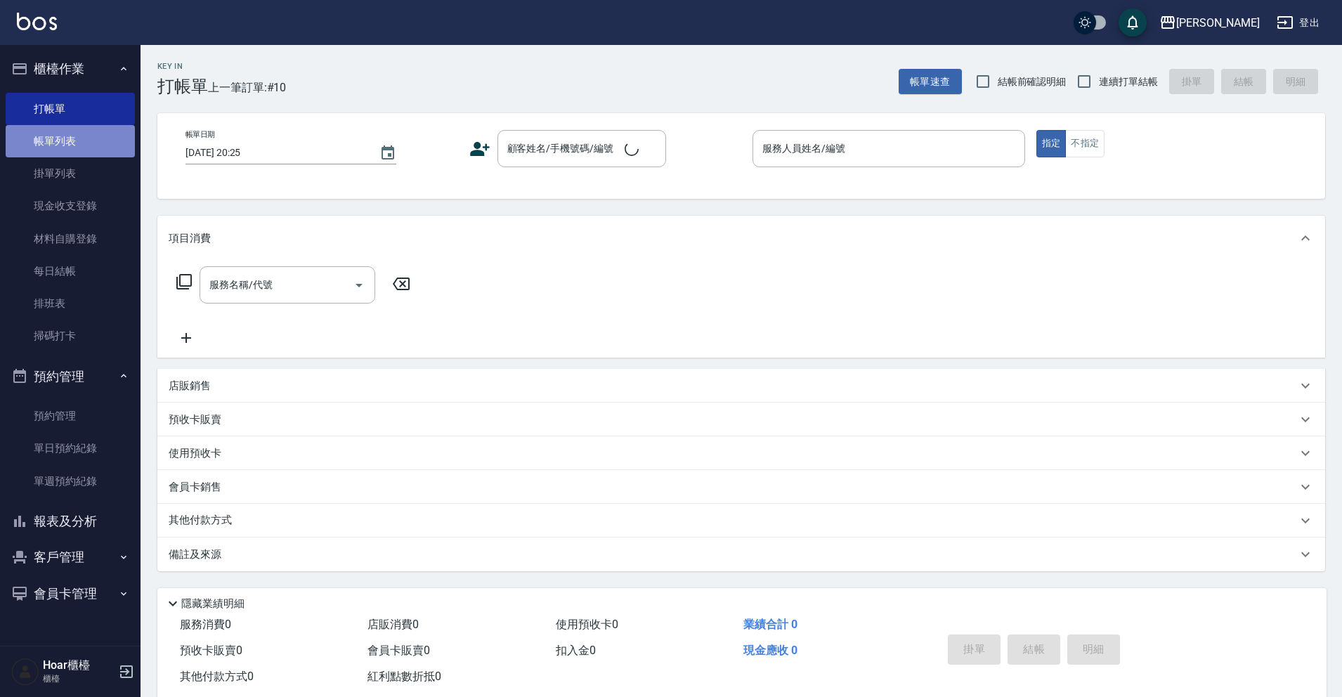
drag, startPoint x: 60, startPoint y: 139, endPoint x: 103, endPoint y: 140, distance: 43.6
click at [60, 139] on link "帳單列表" at bounding box center [70, 141] width 129 height 32
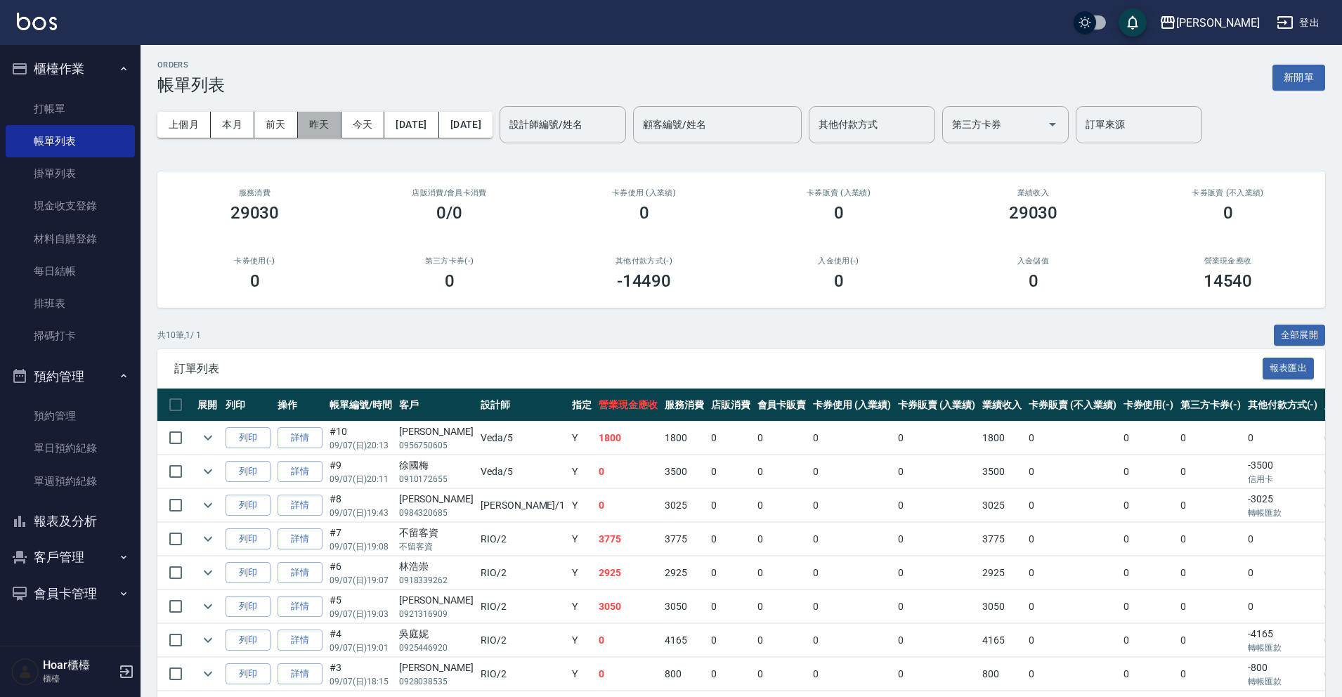
click at [331, 129] on button "昨天" at bounding box center [320, 125] width 44 height 26
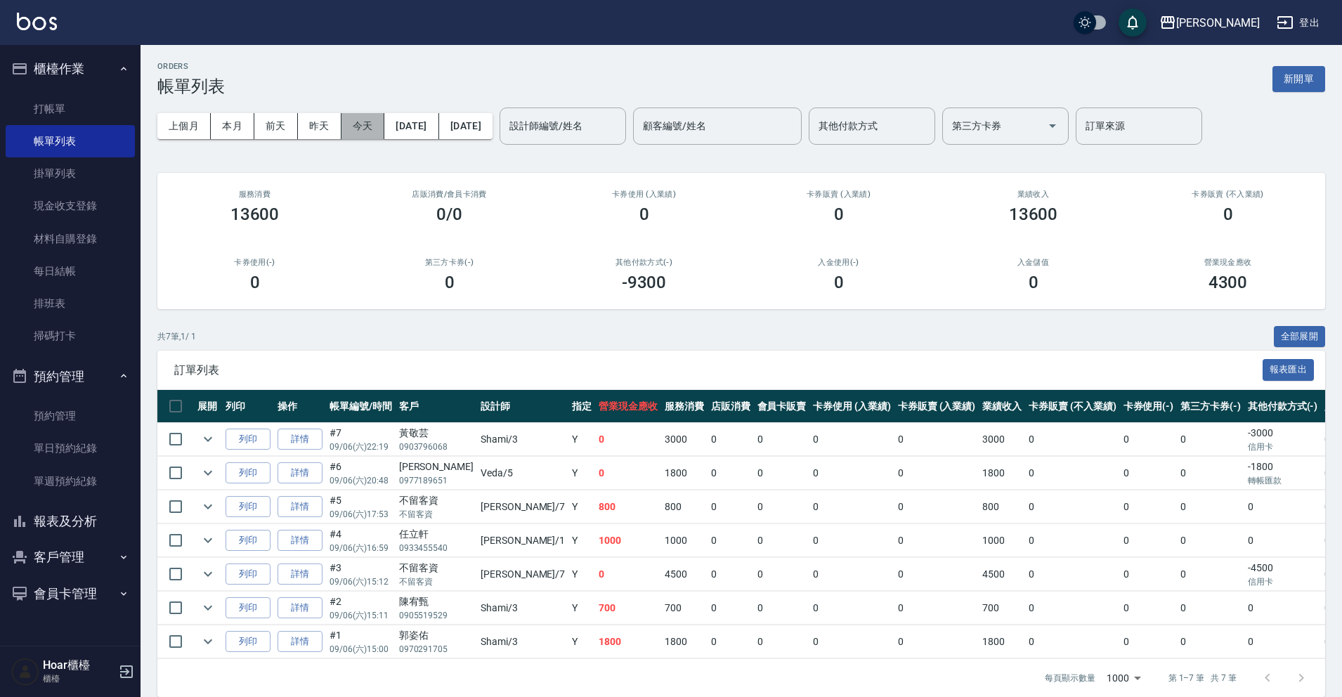
click at [351, 125] on button "今天" at bounding box center [363, 126] width 44 height 26
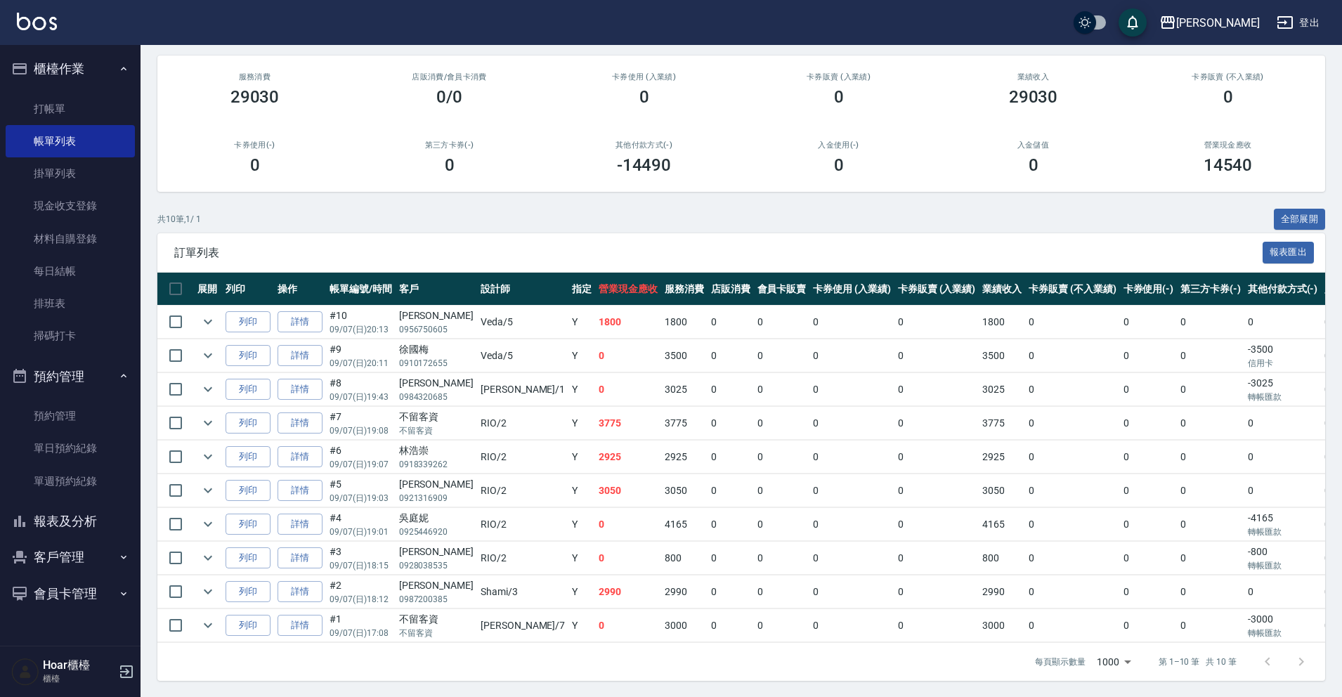
scroll to position [118, 0]
click at [341, 0] on button "今天" at bounding box center [363, 8] width 44 height 26
click at [60, 272] on link "每日結帳" at bounding box center [70, 271] width 129 height 32
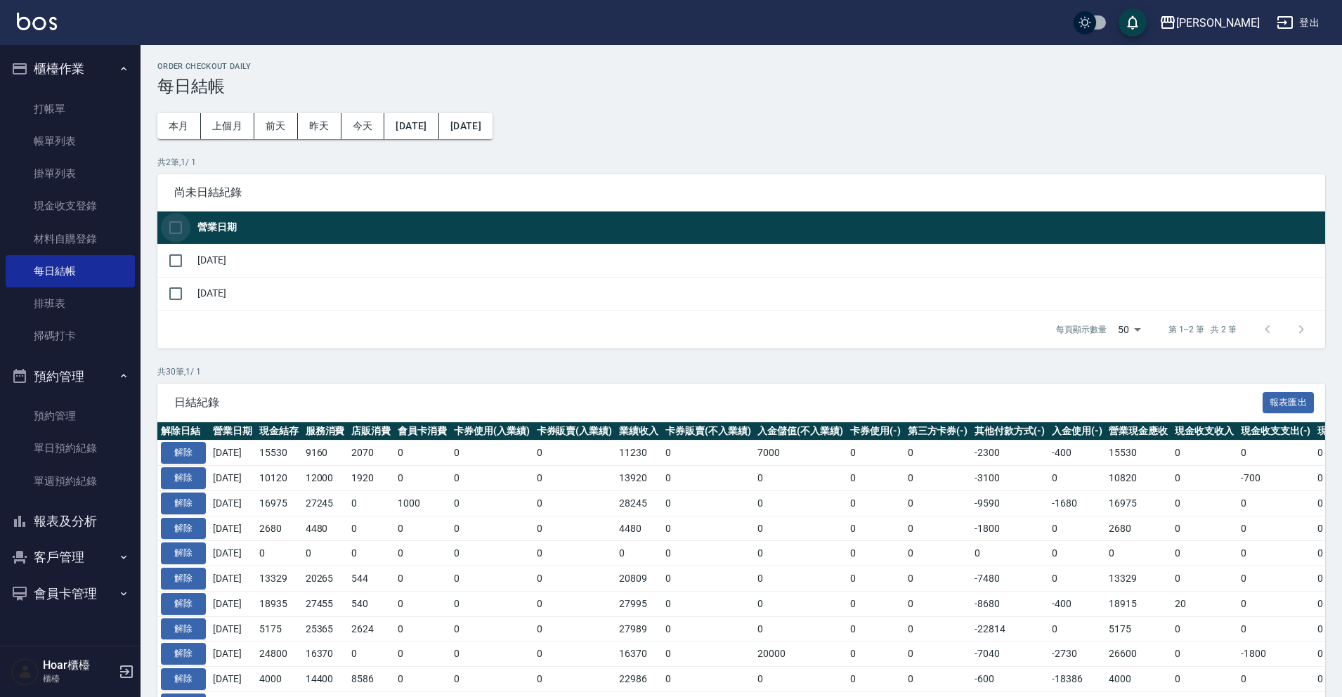
click at [182, 225] on input "checkbox" at bounding box center [176, 228] width 30 height 30
checkbox input "true"
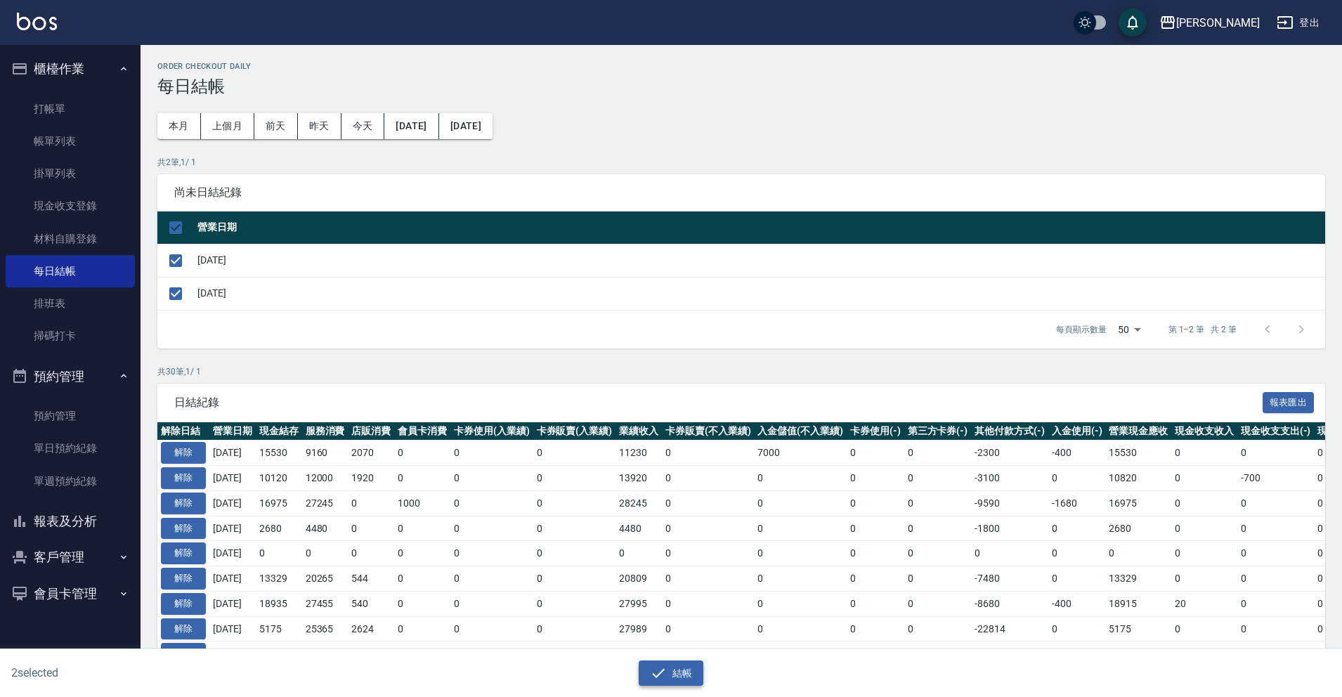
click at [676, 677] on button "結帳" at bounding box center [671, 673] width 65 height 26
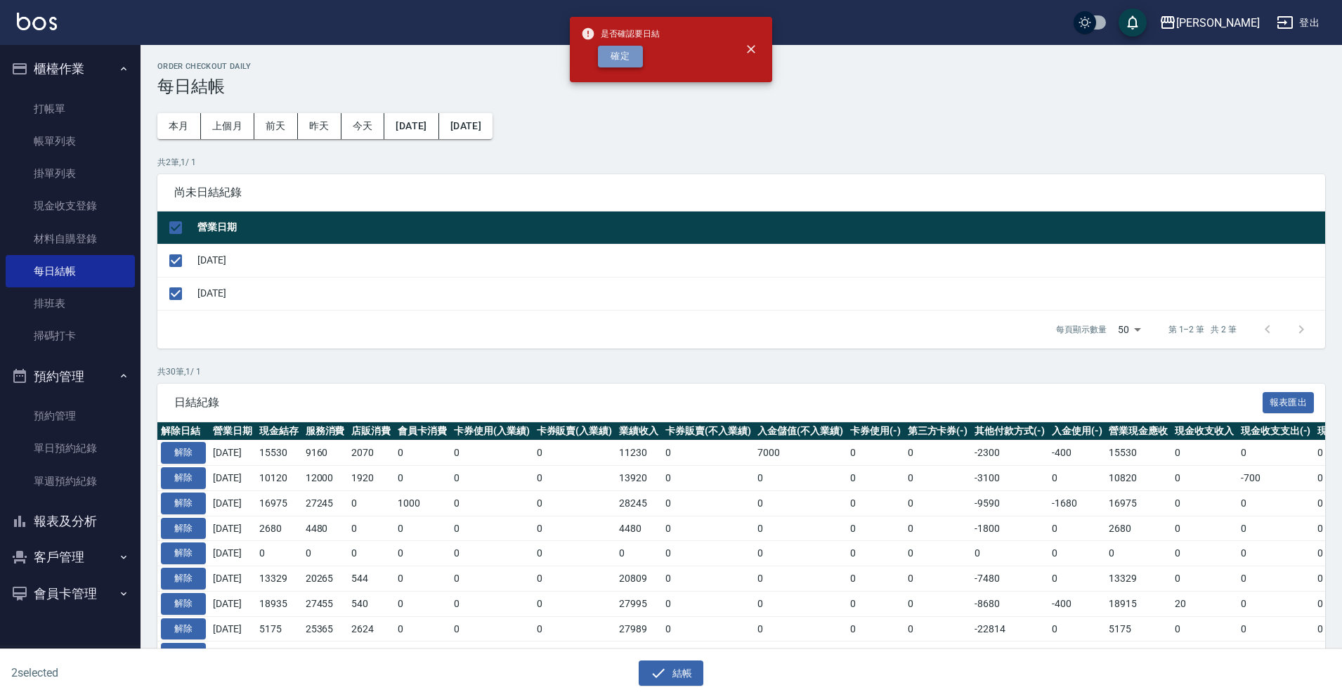
click at [615, 59] on button "確定" at bounding box center [620, 57] width 45 height 22
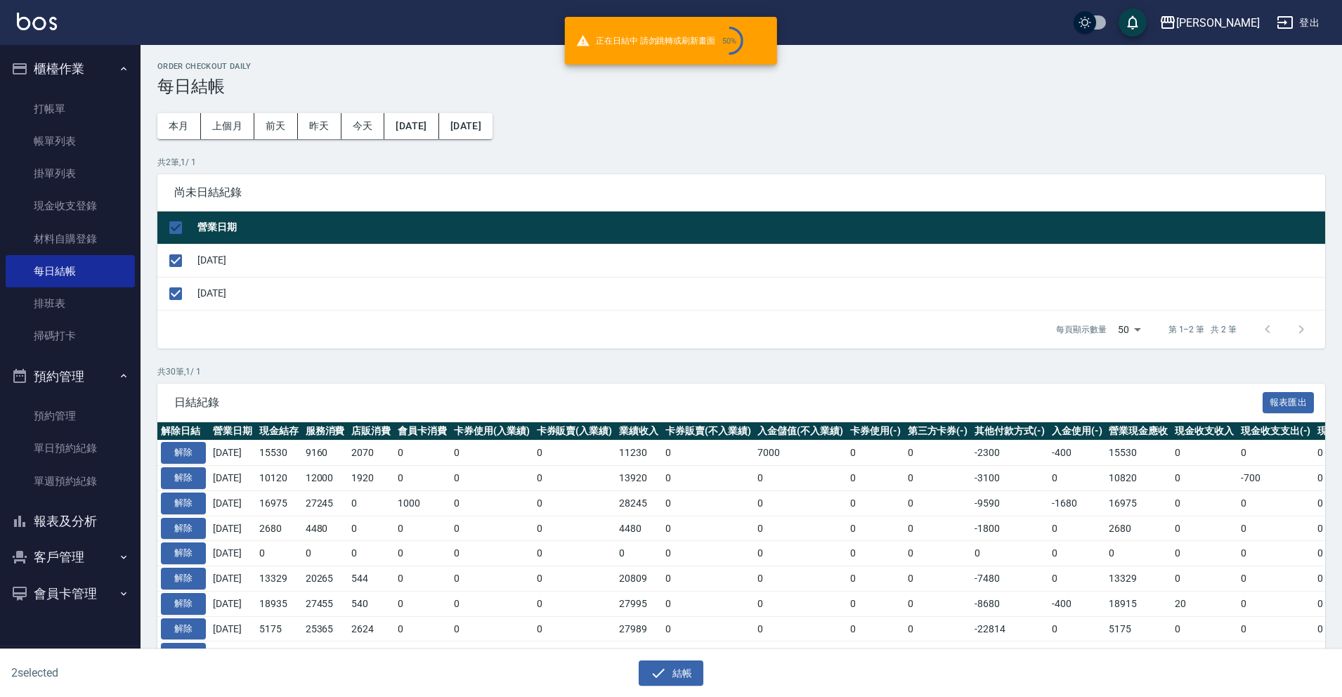
checkbox input "false"
